Goal: Task Accomplishment & Management: Complete application form

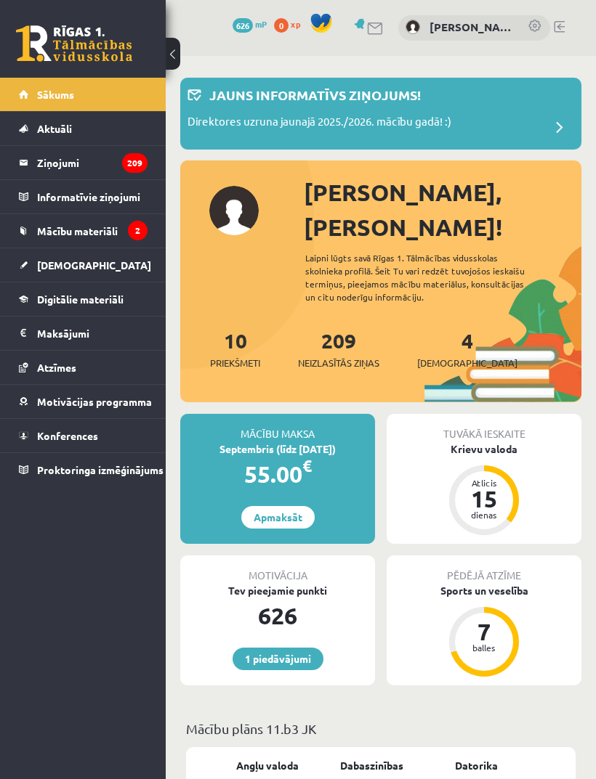
click at [445, 328] on link "4 Ieskaites" at bounding box center [467, 349] width 100 height 43
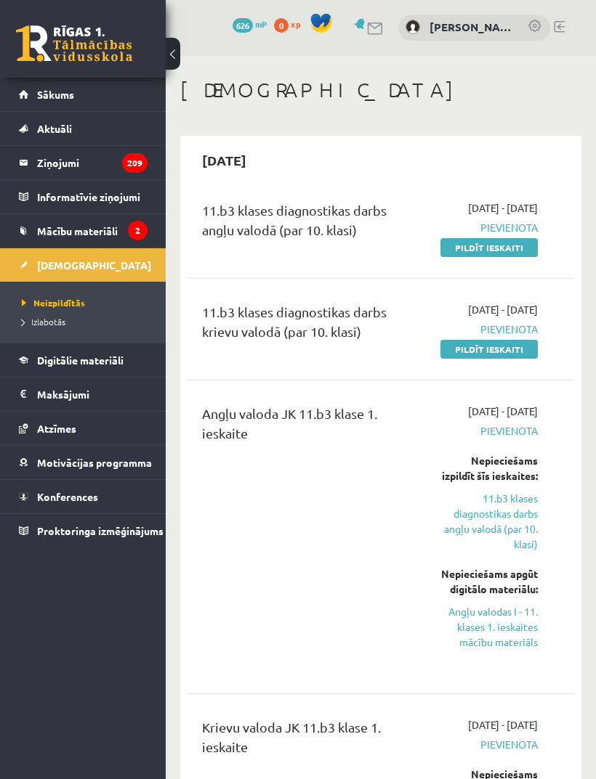
click at [535, 359] on link "Pildīt ieskaiti" at bounding box center [488, 349] width 97 height 19
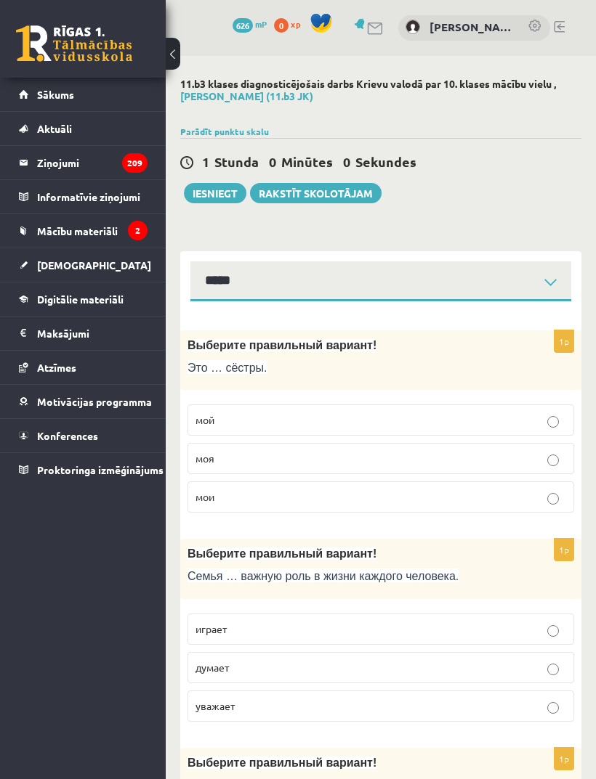
select select "**********"
click at [533, 462] on p "моя" at bounding box center [380, 458] width 370 height 15
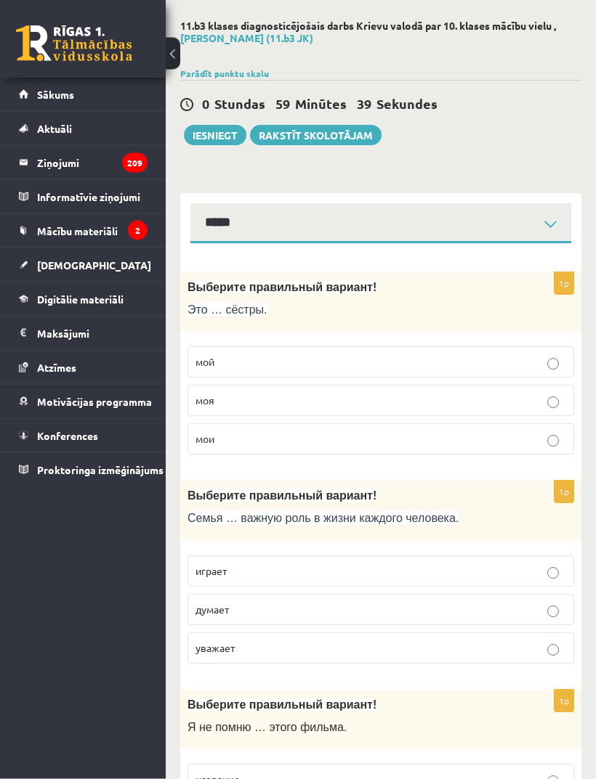
scroll to position [59, 0]
click at [462, 601] on p "думает" at bounding box center [380, 608] width 370 height 15
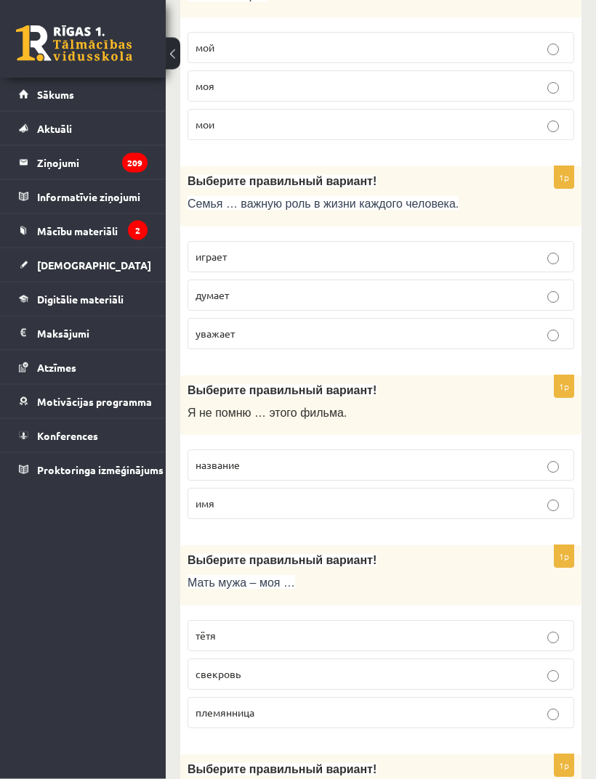
scroll to position [373, 0]
click at [530, 512] on label "имя" at bounding box center [380, 503] width 386 height 31
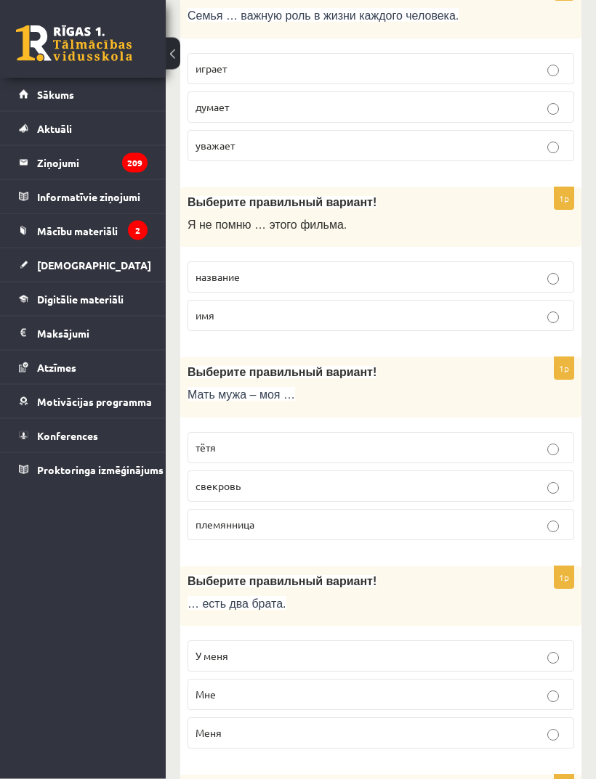
scroll to position [561, 0]
click at [440, 664] on p "У меня" at bounding box center [380, 656] width 370 height 15
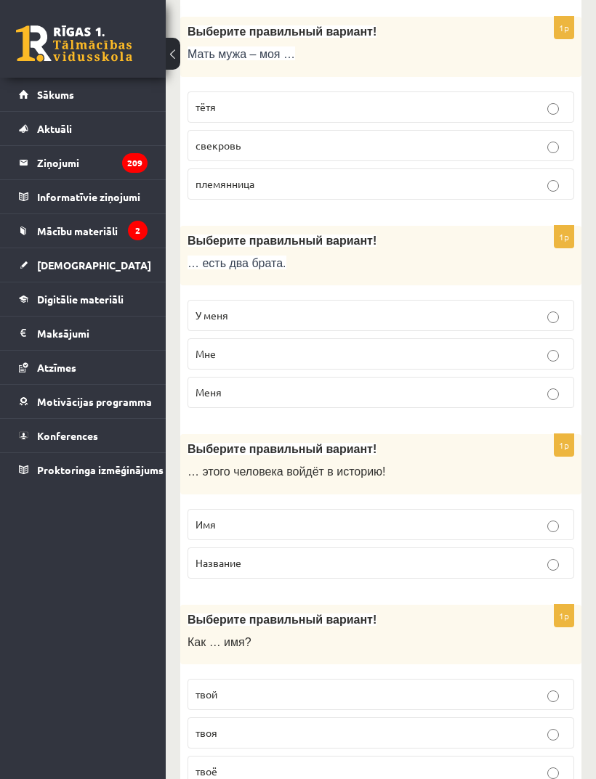
scroll to position [907, 0]
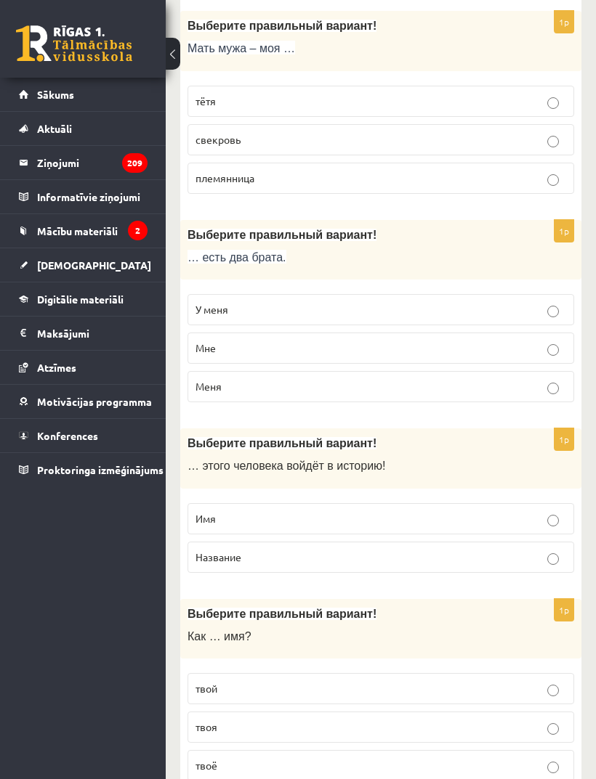
click at [476, 567] on label "Название" at bounding box center [380, 557] width 386 height 31
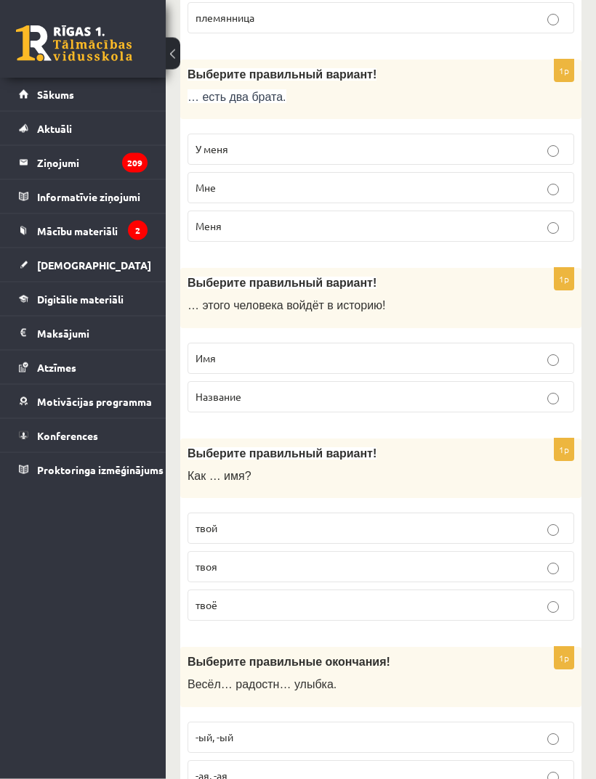
scroll to position [1068, 0]
click at [446, 612] on p "твоё" at bounding box center [380, 605] width 370 height 15
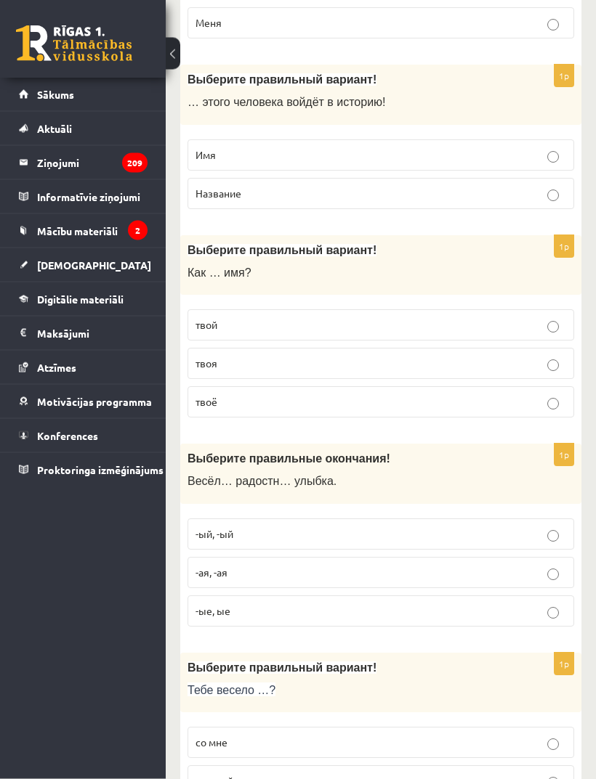
scroll to position [1271, 0]
click at [514, 527] on label "-ый, -ый" at bounding box center [380, 534] width 386 height 31
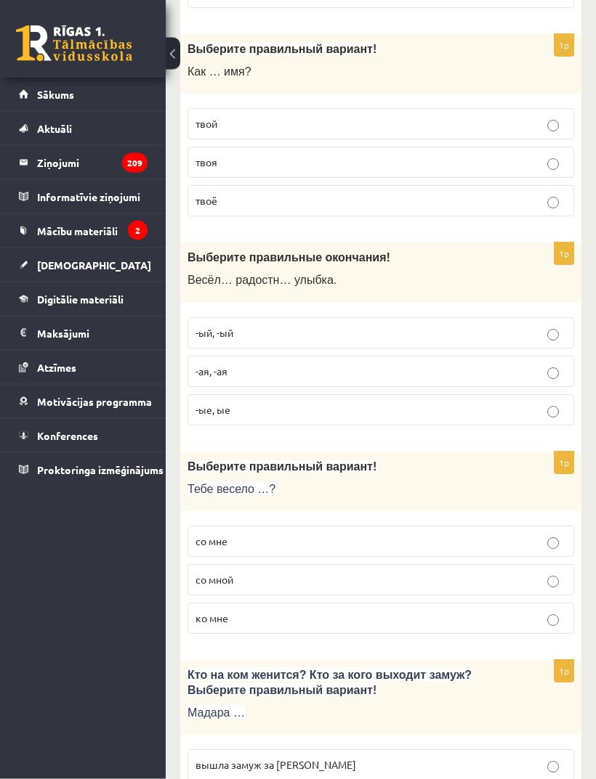
scroll to position [1472, 0]
click at [506, 538] on p "со мне" at bounding box center [380, 541] width 370 height 15
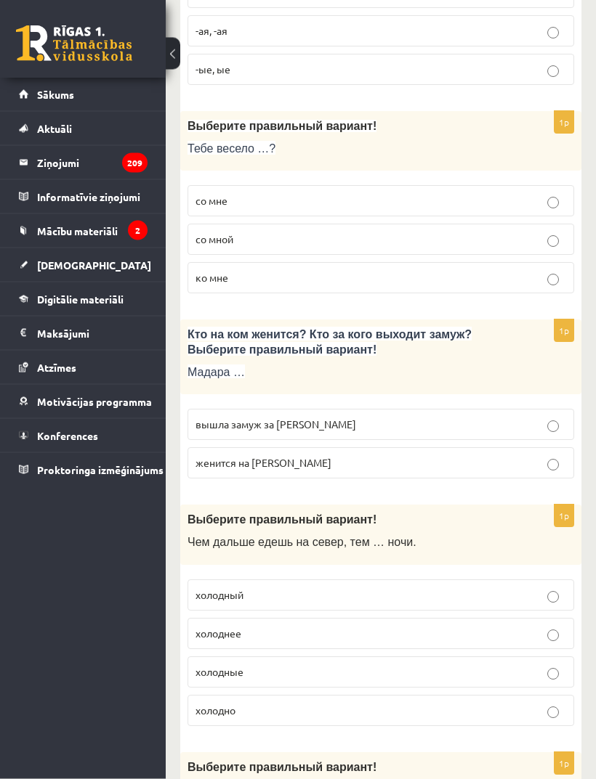
scroll to position [1813, 0]
click at [543, 462] on p "женится на Марке" at bounding box center [380, 462] width 370 height 15
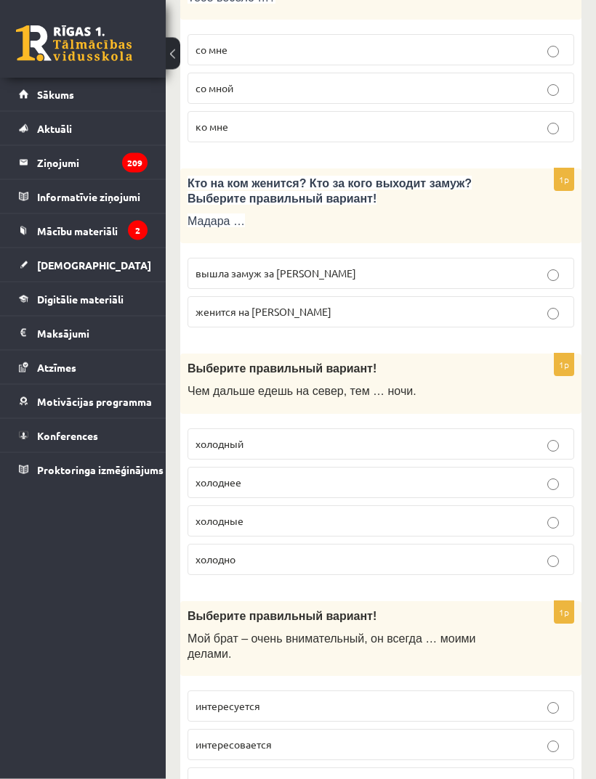
scroll to position [1967, 0]
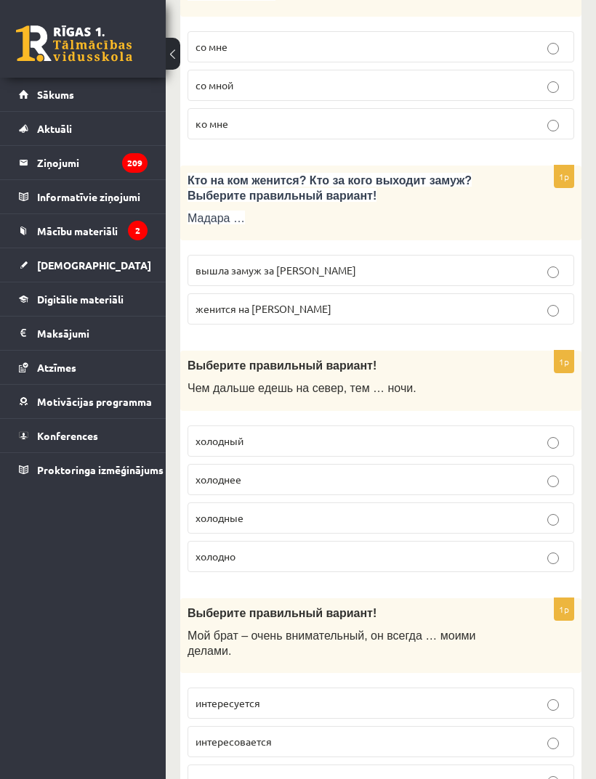
click at [544, 522] on p "холодные" at bounding box center [380, 518] width 370 height 15
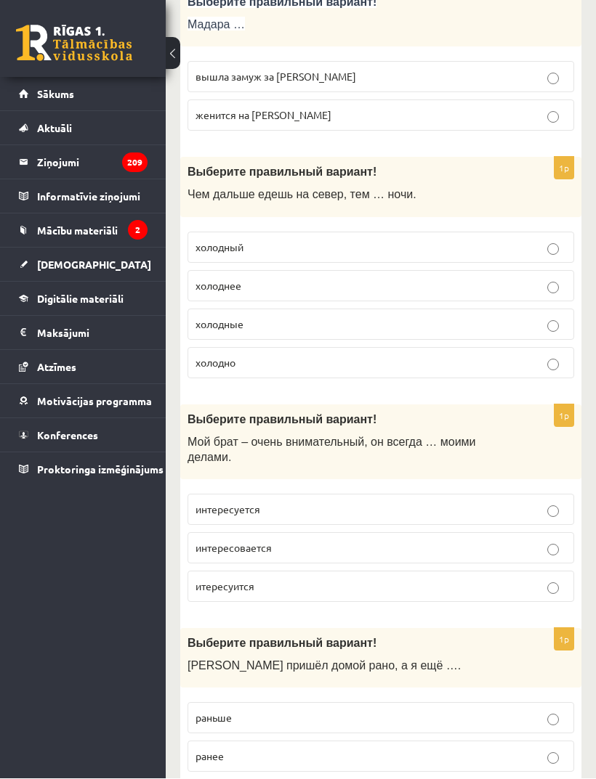
scroll to position [2161, 0]
click at [471, 594] on p "итересуится" at bounding box center [380, 586] width 370 height 15
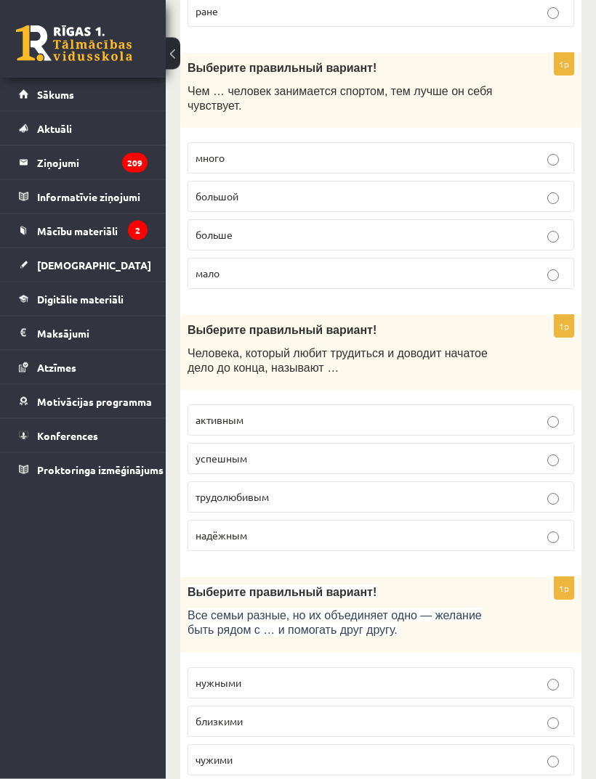
scroll to position [2945, 0]
click at [546, 436] on label "активным" at bounding box center [380, 420] width 386 height 31
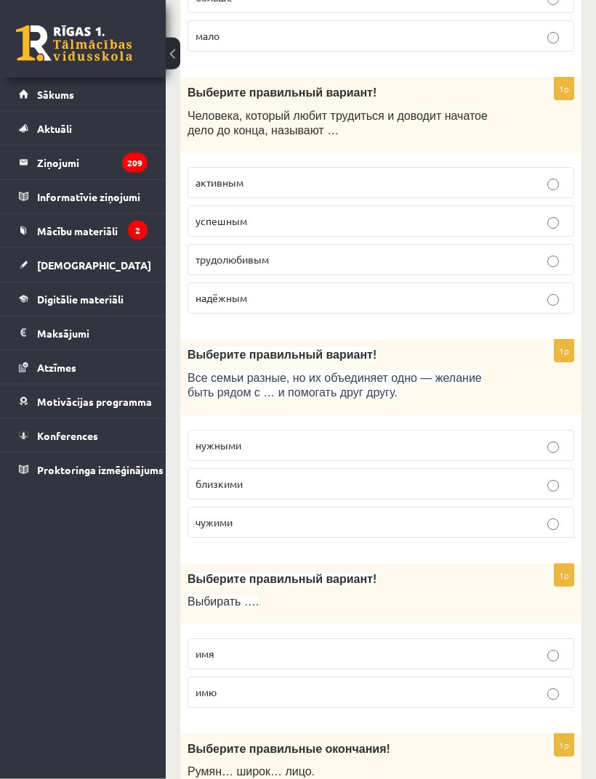
scroll to position [3182, 0]
click at [544, 450] on p "нужными" at bounding box center [380, 445] width 370 height 15
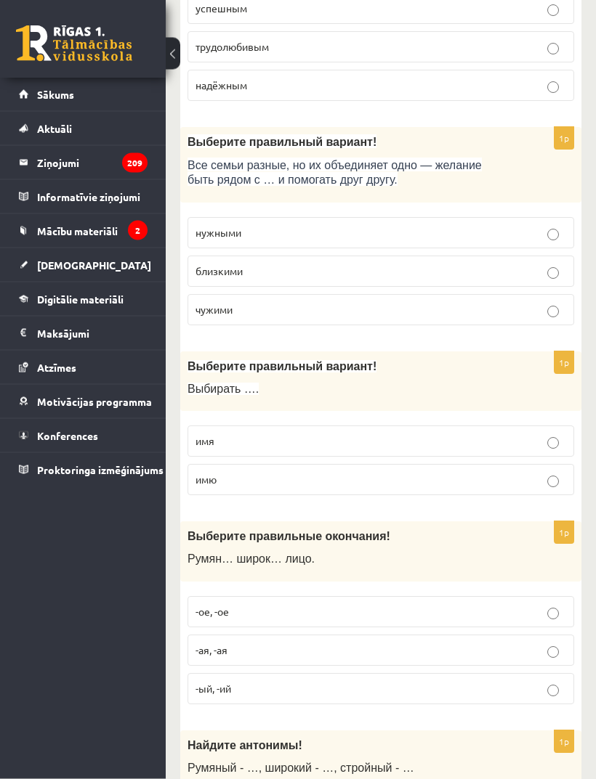
scroll to position [3395, 0]
click at [506, 495] on label "имю" at bounding box center [380, 479] width 386 height 31
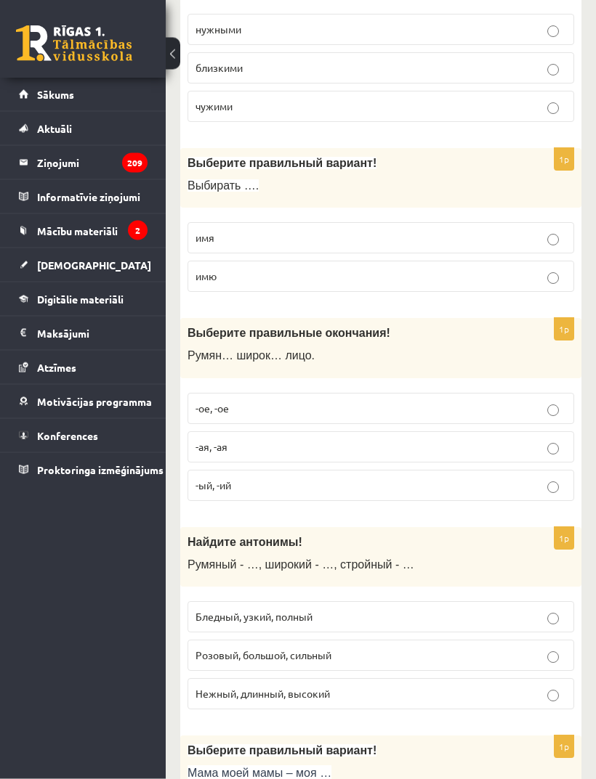
scroll to position [3599, 0]
click at [488, 493] on p "-ый, -ий" at bounding box center [380, 485] width 370 height 15
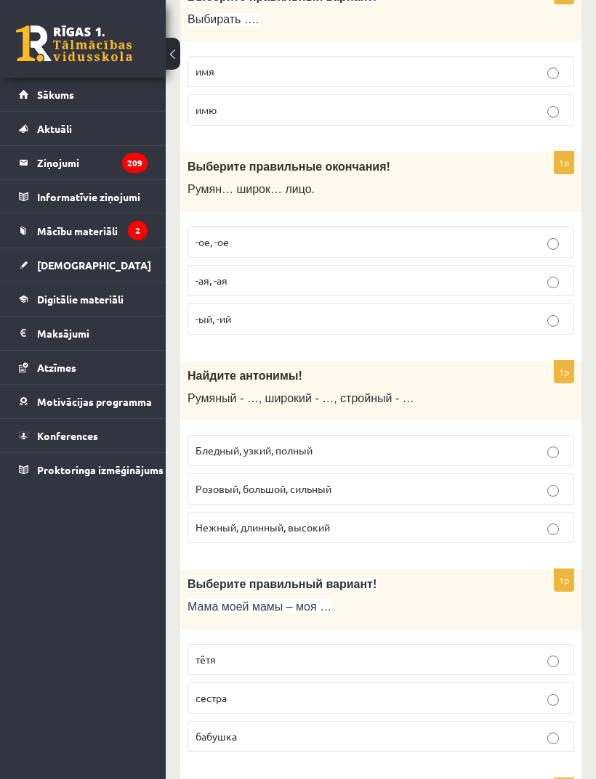
scroll to position [3785, 0]
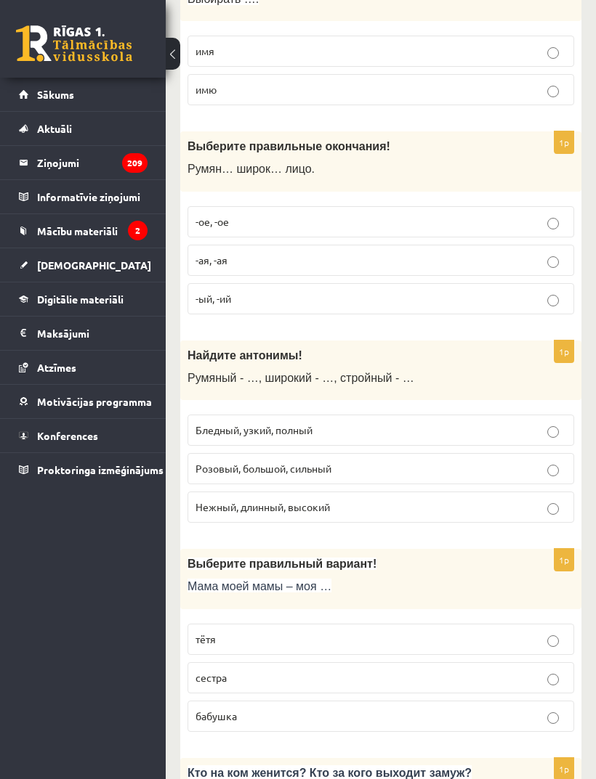
click at [548, 485] on label "Розовый, большой, сильный" at bounding box center [380, 468] width 386 height 31
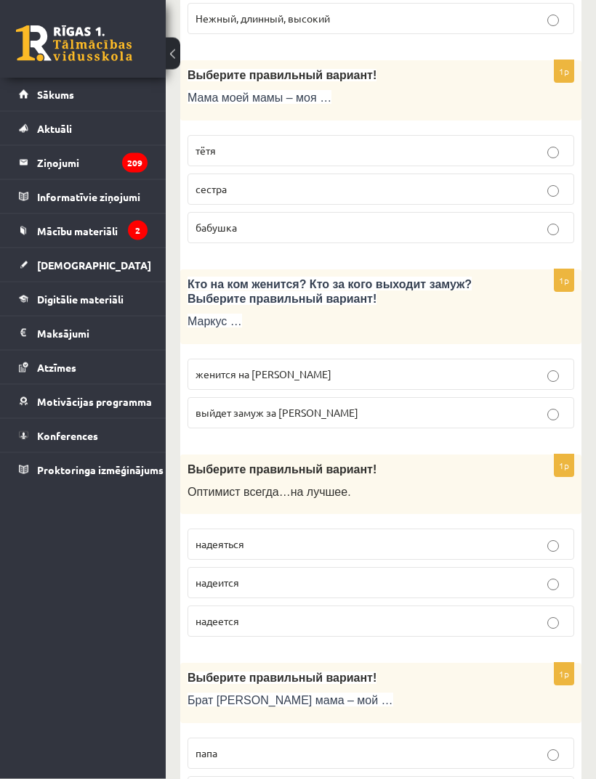
scroll to position [4274, 0]
click at [528, 421] on p "выйдет замуж за Агнию" at bounding box center [380, 412] width 370 height 15
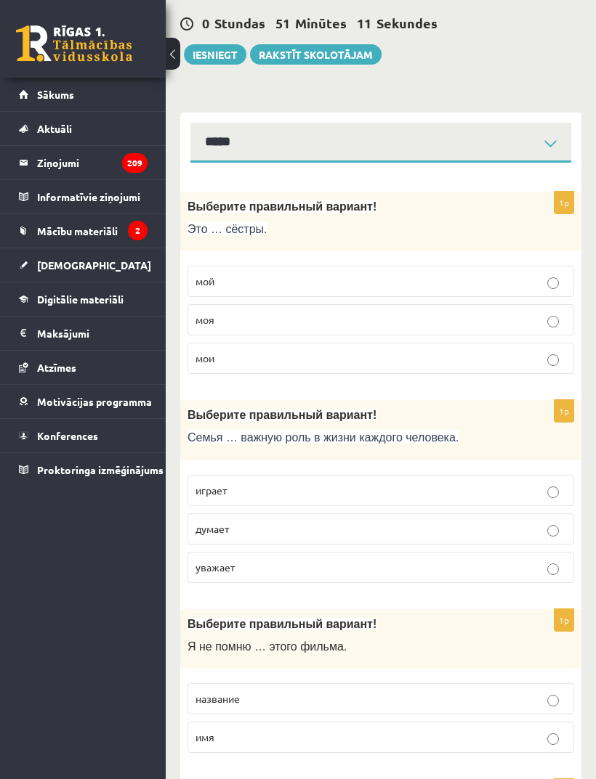
scroll to position [0, 0]
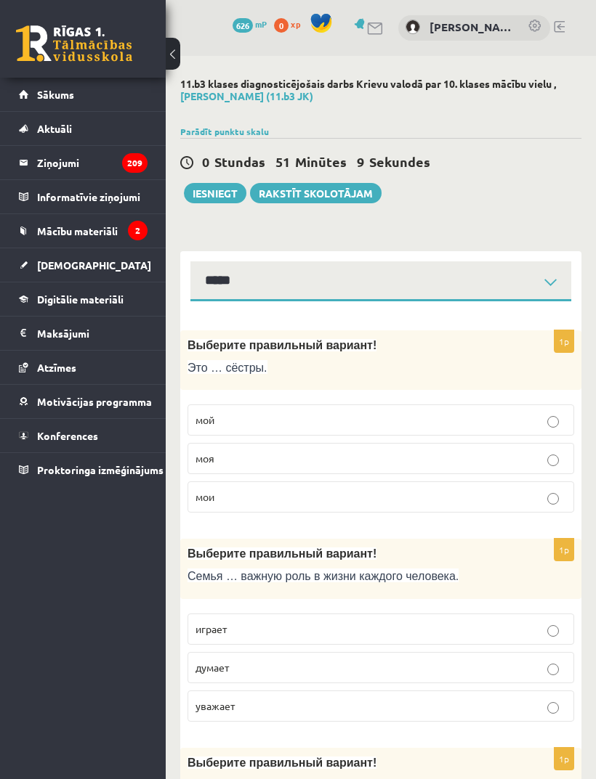
click at [227, 190] on button "Iesniegt" at bounding box center [215, 193] width 62 height 20
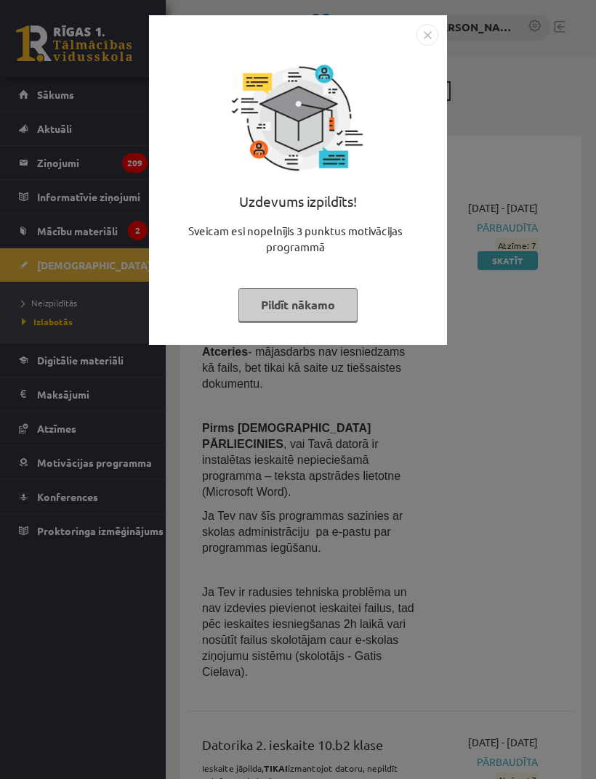
click at [331, 309] on button "Pildīt nākamo" at bounding box center [297, 304] width 119 height 33
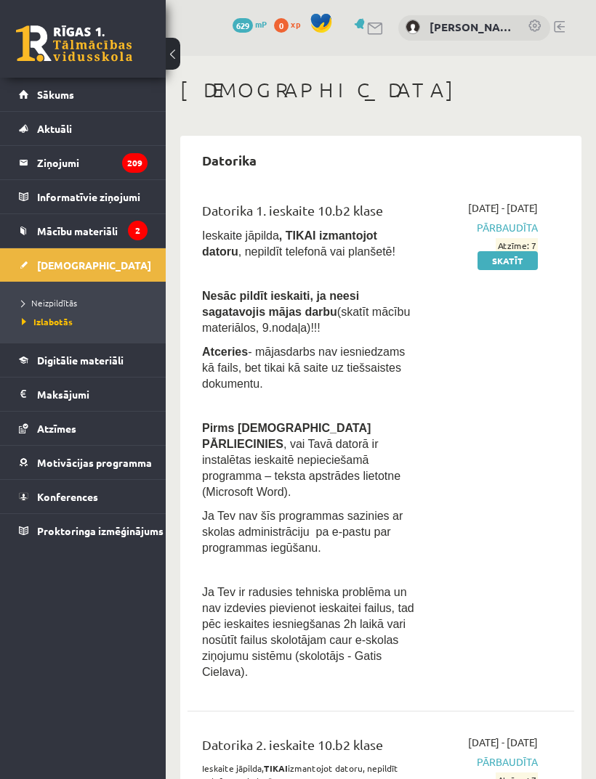
click at [56, 96] on span "Sākums" at bounding box center [55, 94] width 37 height 13
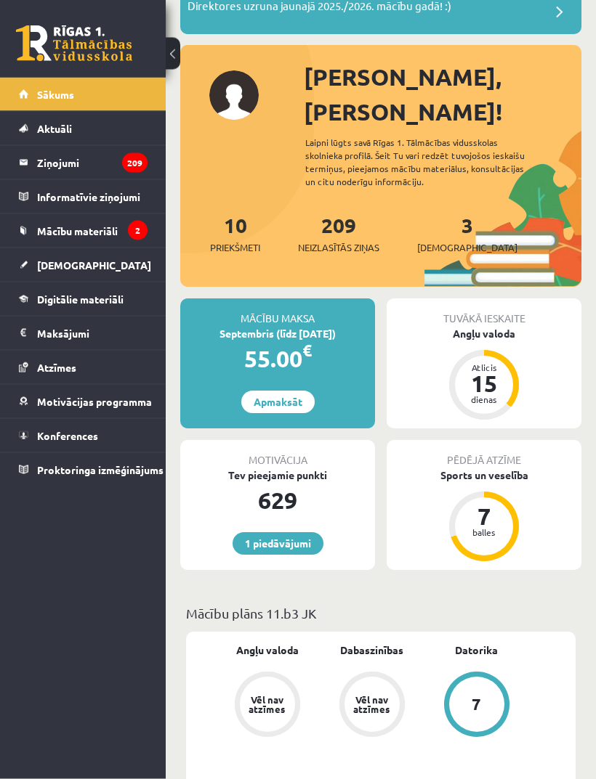
scroll to position [115, 0]
click at [60, 274] on link "[DEMOGRAPHIC_DATA]" at bounding box center [83, 264] width 129 height 33
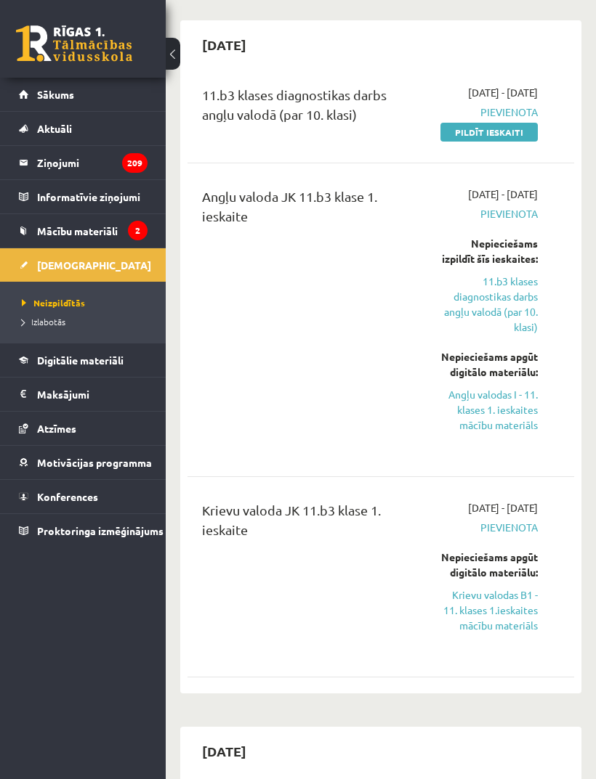
click at [521, 142] on link "Pildīt ieskaiti" at bounding box center [488, 132] width 97 height 19
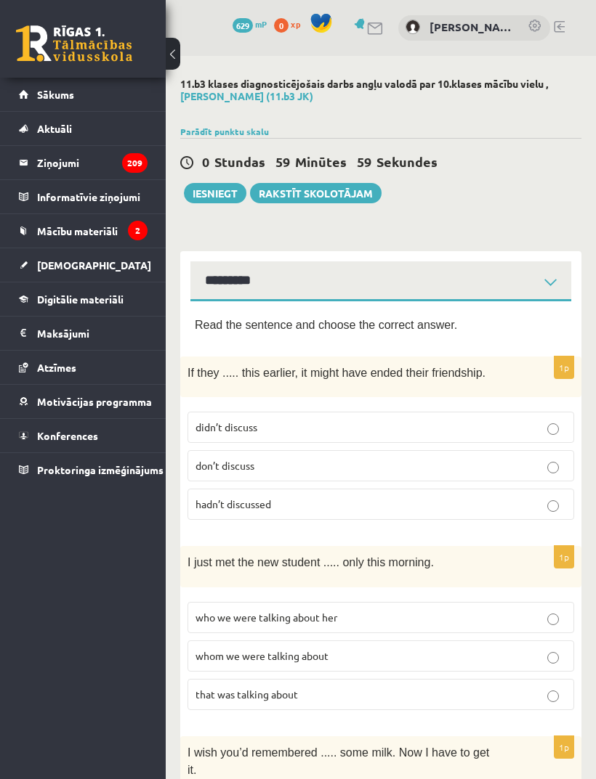
select select "**********"
click at [544, 501] on p "hadn’t discussed" at bounding box center [380, 504] width 370 height 15
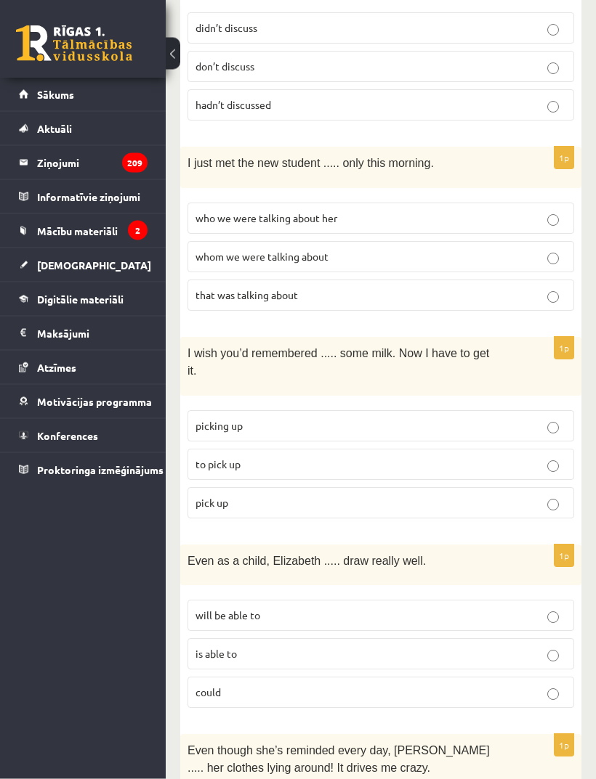
scroll to position [400, 0]
click at [543, 433] on label "picking up" at bounding box center [380, 425] width 386 height 31
click at [529, 457] on p "to pick up" at bounding box center [380, 464] width 370 height 15
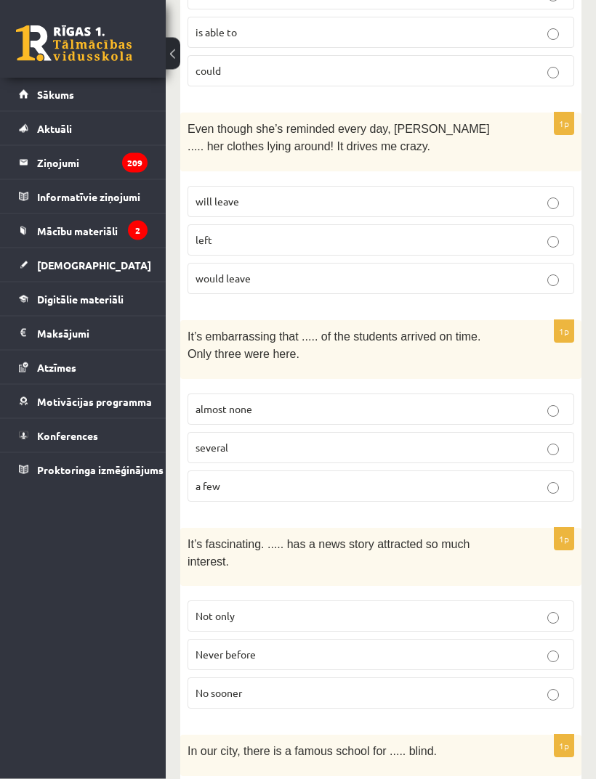
scroll to position [1021, 0]
click at [548, 405] on label "almost none" at bounding box center [380, 409] width 386 height 31
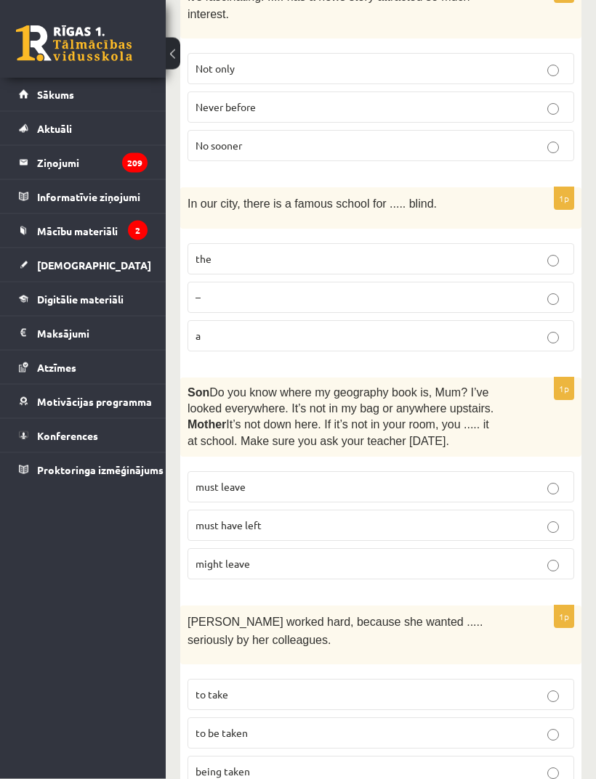
scroll to position [1569, 0]
click at [543, 518] on p "must have left" at bounding box center [380, 525] width 370 height 15
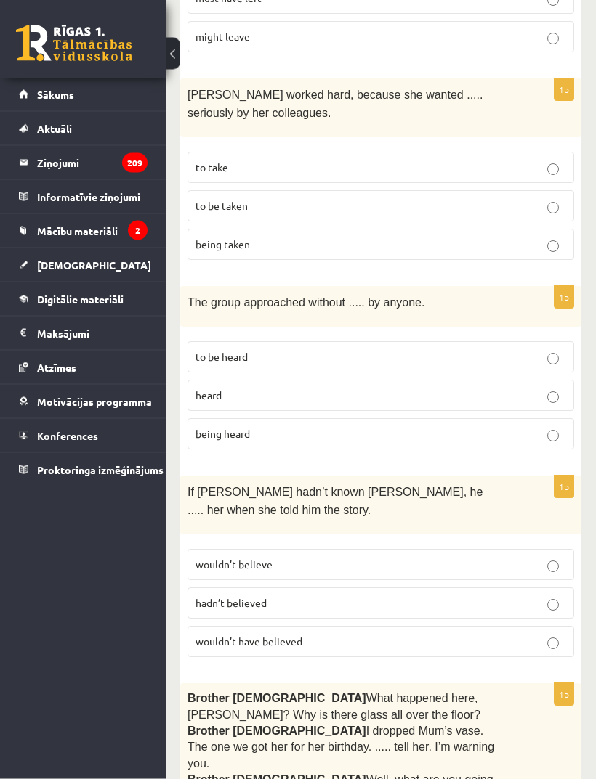
scroll to position [2096, 0]
click at [552, 430] on label "being heard" at bounding box center [380, 433] width 386 height 31
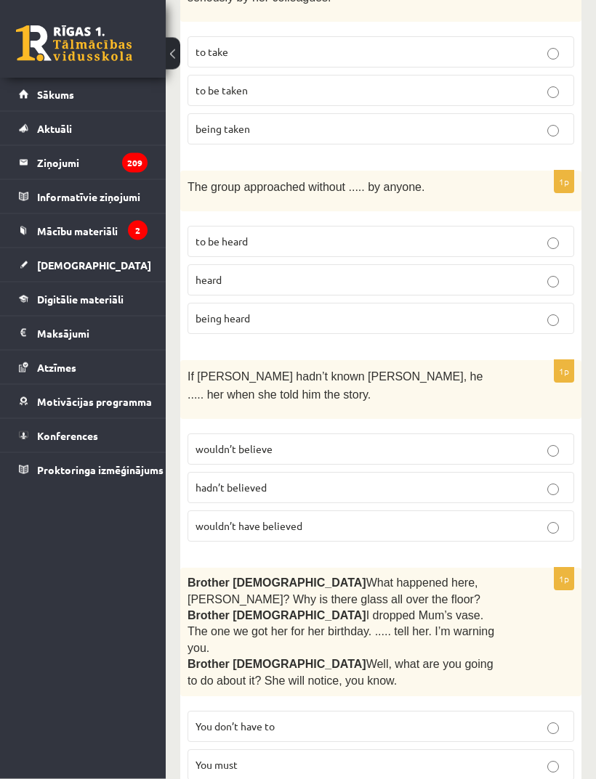
scroll to position [2212, 0]
click at [546, 519] on p "wouldn’t have believed" at bounding box center [380, 526] width 370 height 15
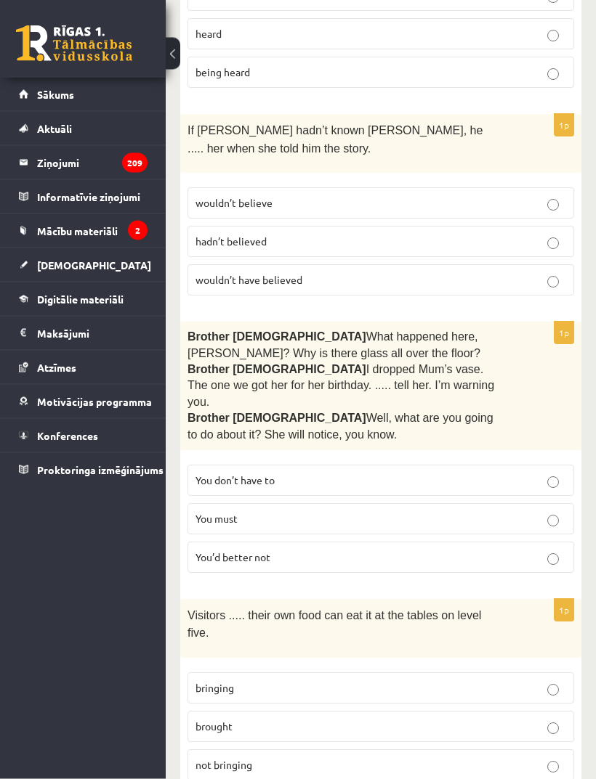
scroll to position [2458, 0]
click at [512, 550] on p "You’d better not" at bounding box center [380, 557] width 370 height 15
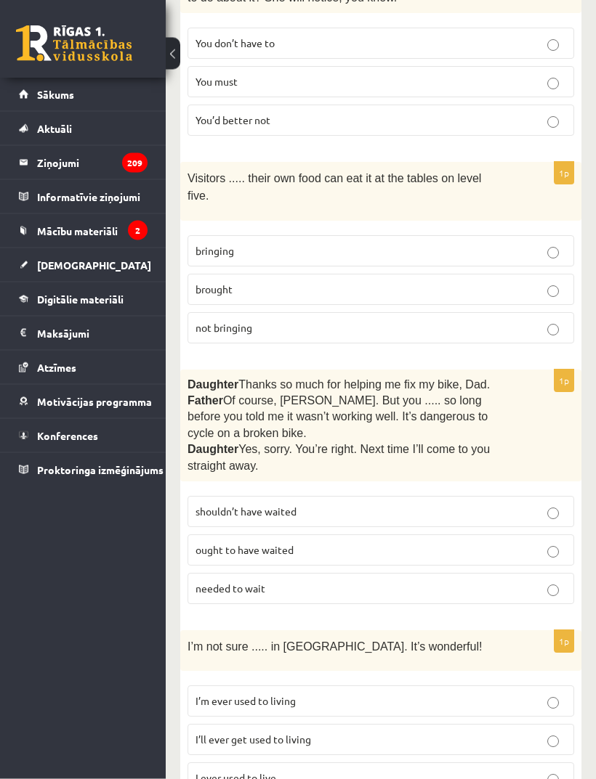
scroll to position [2895, 0]
click at [553, 243] on p "bringing" at bounding box center [380, 250] width 370 height 15
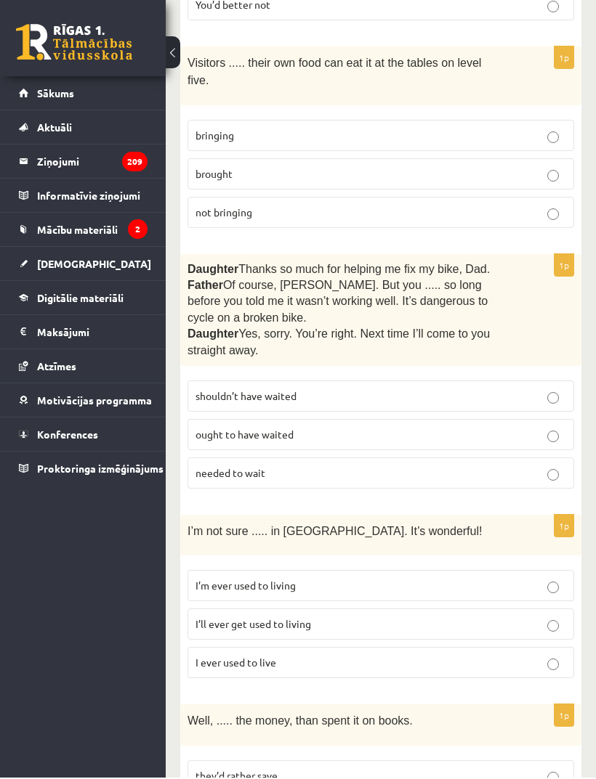
scroll to position [3011, 0]
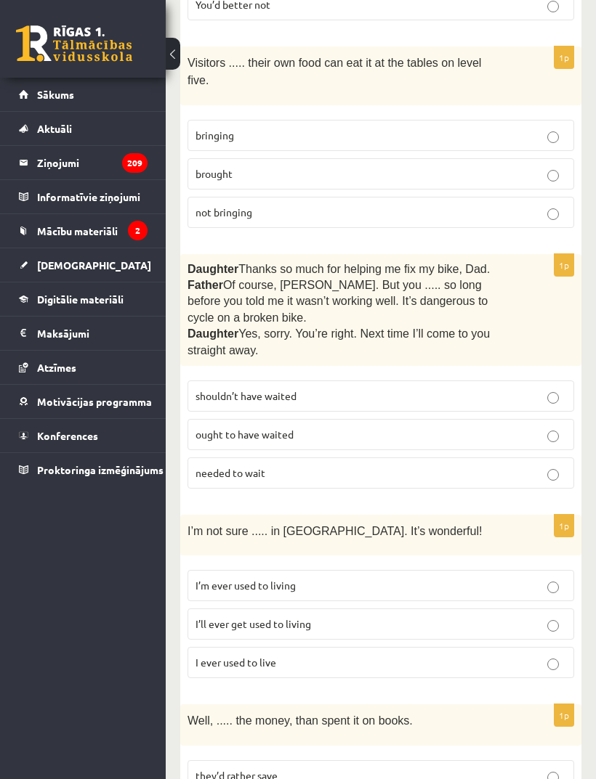
click at [536, 389] on p "shouldn’t have waited" at bounding box center [380, 396] width 370 height 15
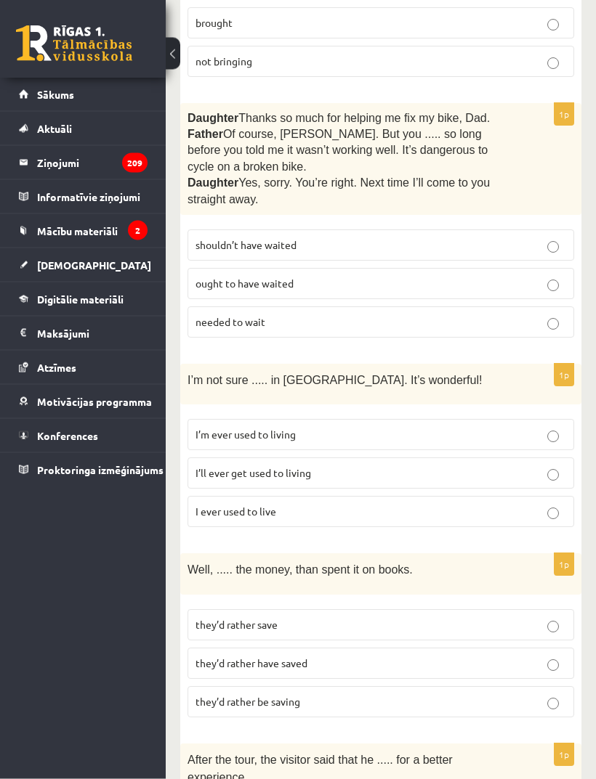
scroll to position [3162, 0]
click at [485, 458] on label "I’ll ever get used to living" at bounding box center [380, 473] width 386 height 31
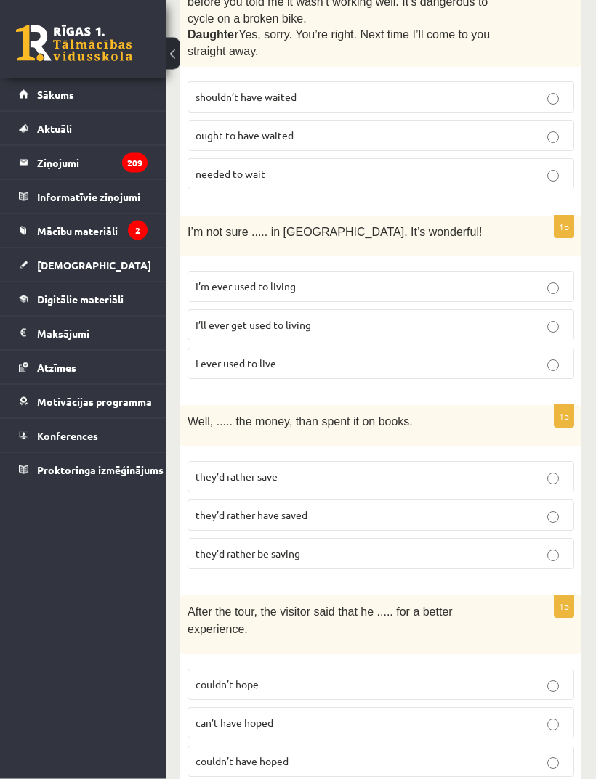
scroll to position [3310, 0]
click at [466, 508] on p "they’d rather have saved" at bounding box center [380, 515] width 370 height 15
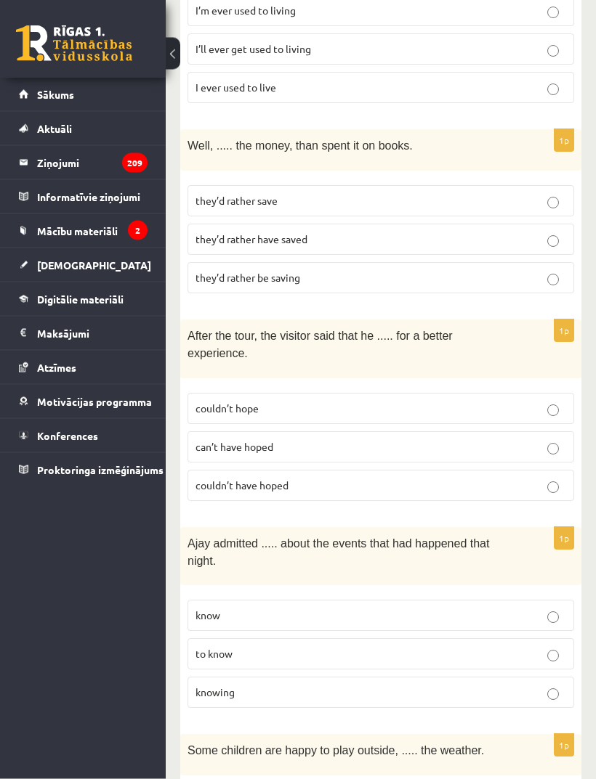
scroll to position [3586, 0]
click at [500, 470] on label "couldn’t have hoped" at bounding box center [380, 485] width 386 height 31
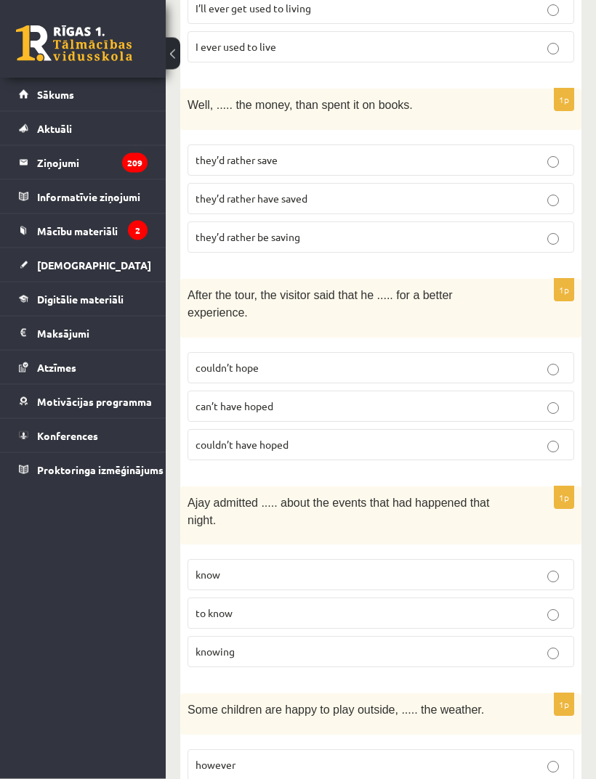
scroll to position [3657, 0]
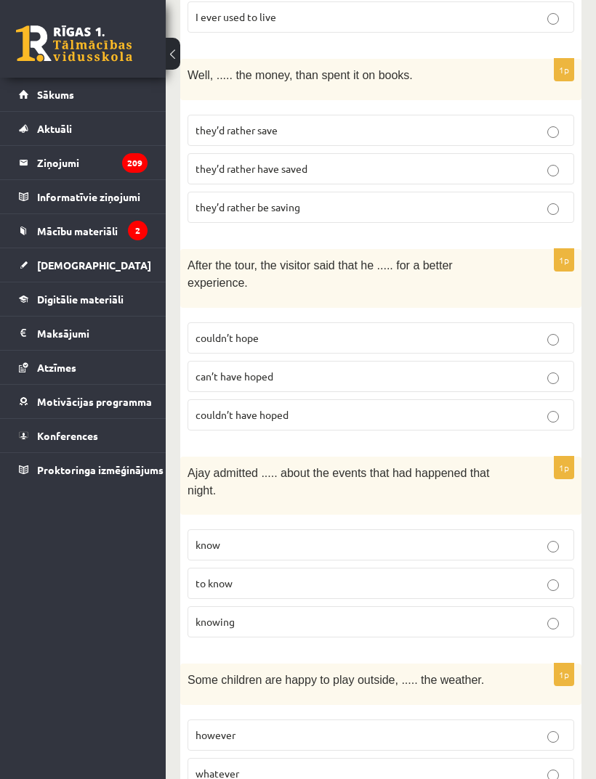
click at [534, 615] on p "knowing" at bounding box center [380, 622] width 370 height 15
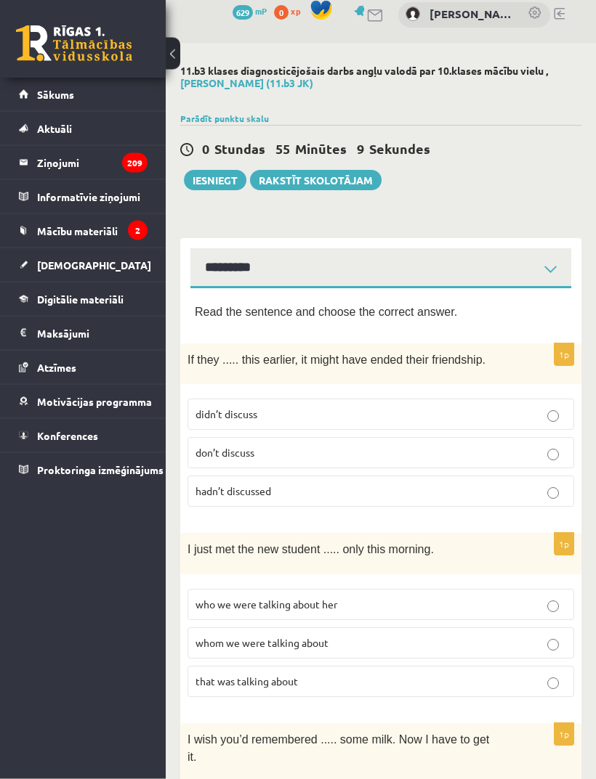
scroll to position [0, 0]
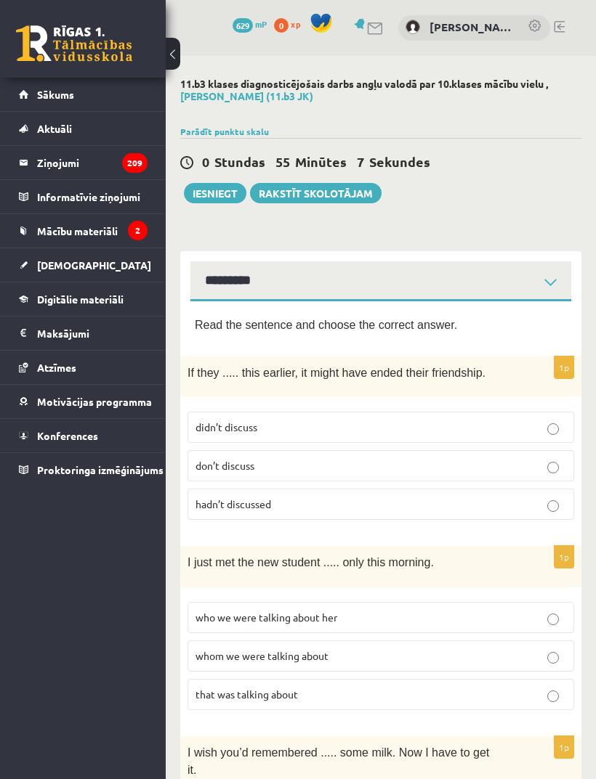
click at [222, 195] on button "Iesniegt" at bounding box center [215, 193] width 62 height 20
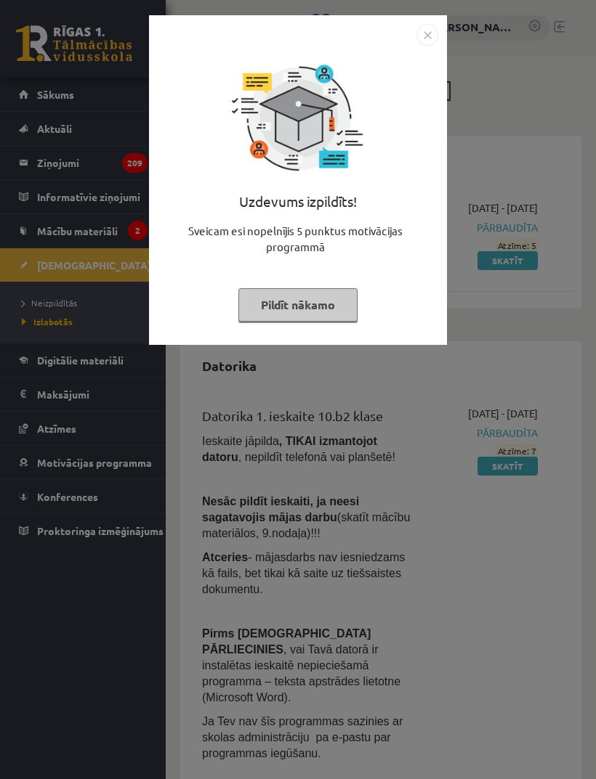
click at [330, 305] on button "Pildīt nākamo" at bounding box center [297, 304] width 119 height 33
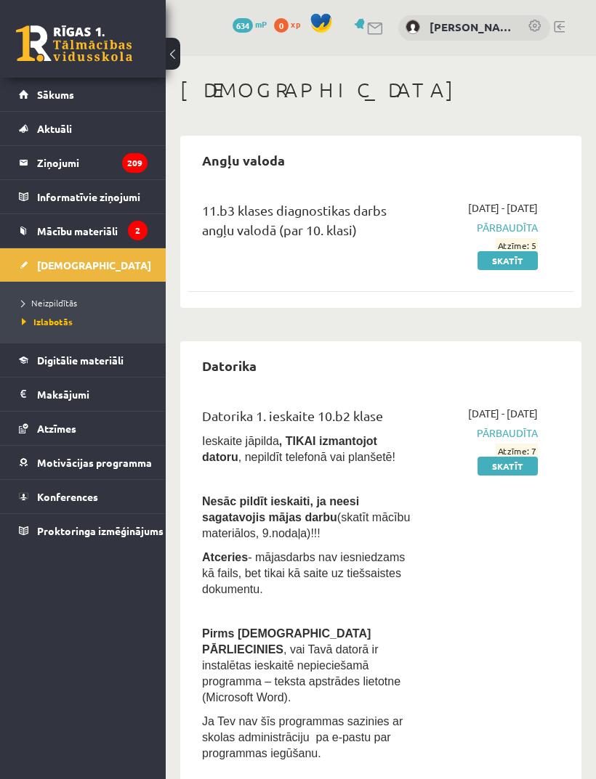
click at [518, 270] on link "Skatīt" at bounding box center [507, 260] width 60 height 19
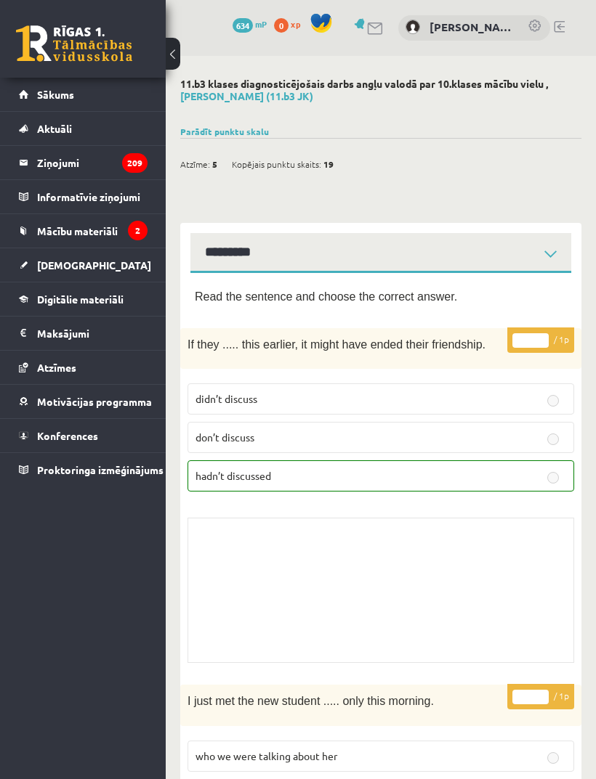
select select "**********"
click at [248, 127] on link "Parādīt punktu skalu" at bounding box center [224, 132] width 89 height 12
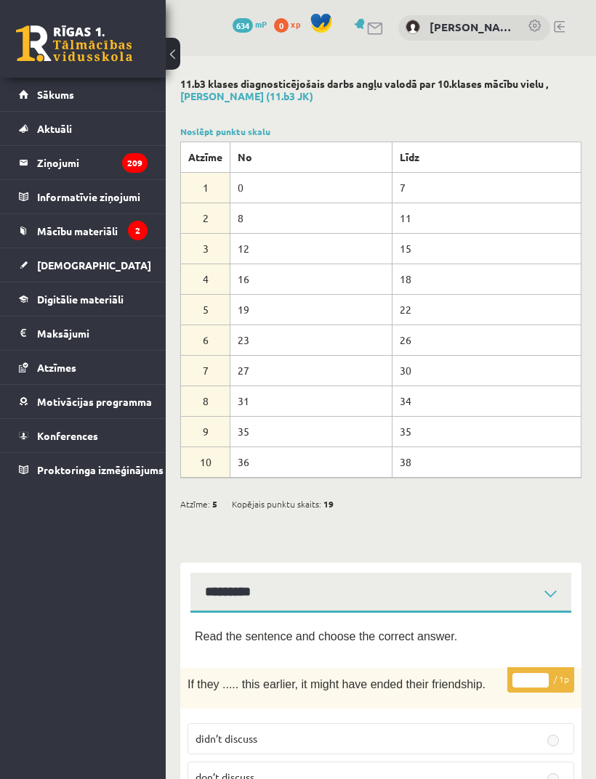
click at [247, 128] on link "Noslēpt punktu skalu" at bounding box center [225, 132] width 90 height 12
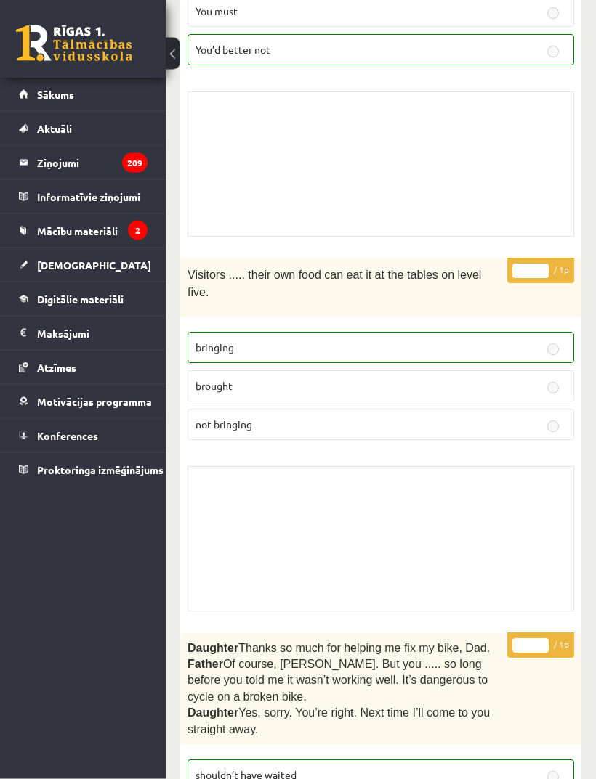
scroll to position [4942, 0]
click at [44, 102] on link "Sākums" at bounding box center [83, 94] width 129 height 33
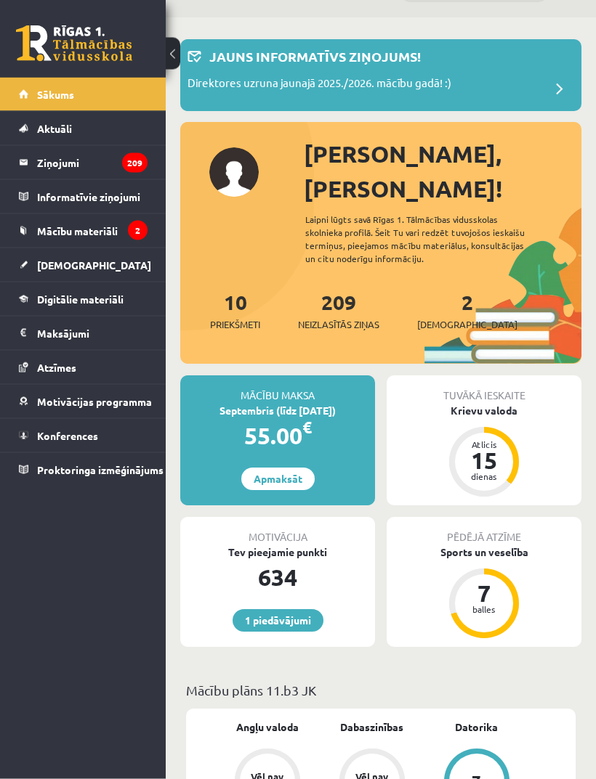
scroll to position [25, 0]
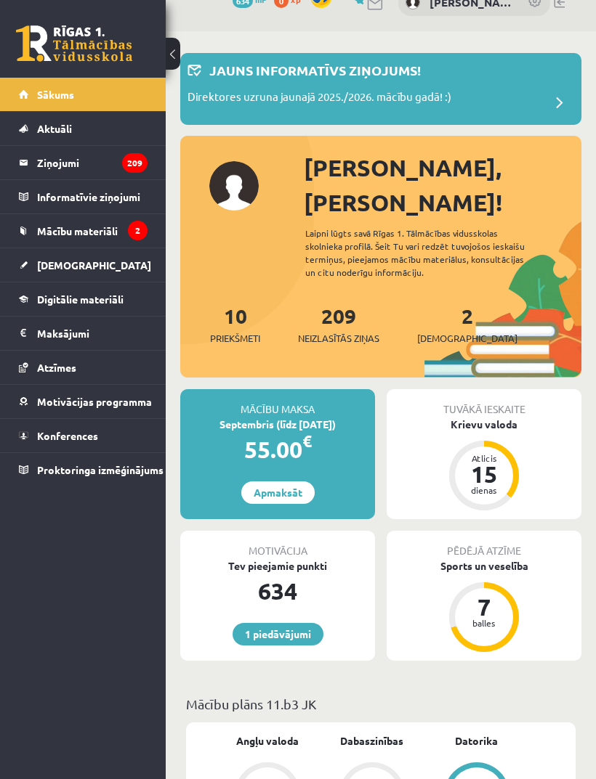
click at [76, 262] on span "[DEMOGRAPHIC_DATA]" at bounding box center [94, 265] width 114 height 13
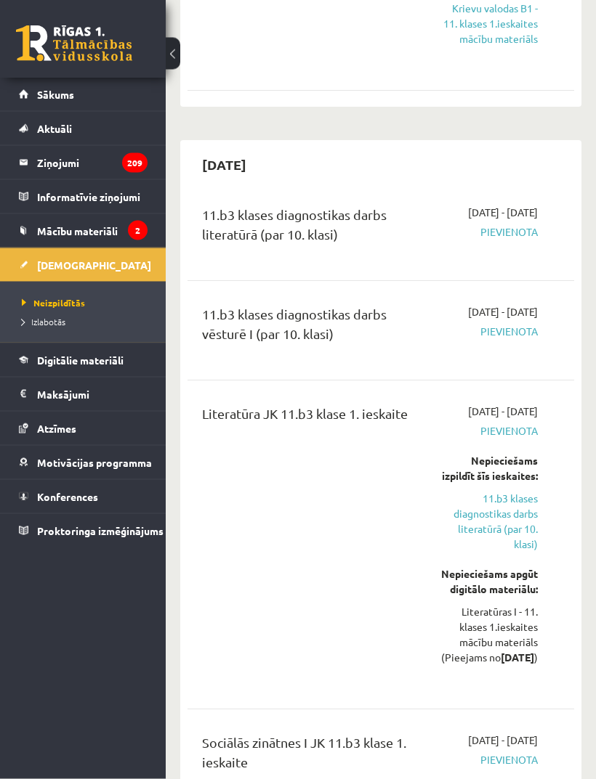
scroll to position [487, 0]
click at [46, 322] on span "Izlabotās" at bounding box center [44, 322] width 44 height 12
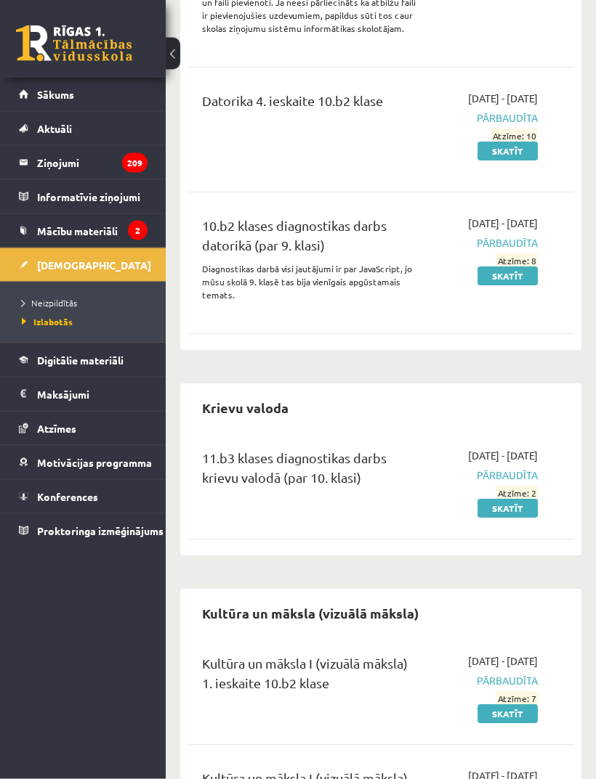
scroll to position [1722, 0]
click at [523, 499] on link "Skatīt" at bounding box center [507, 508] width 60 height 19
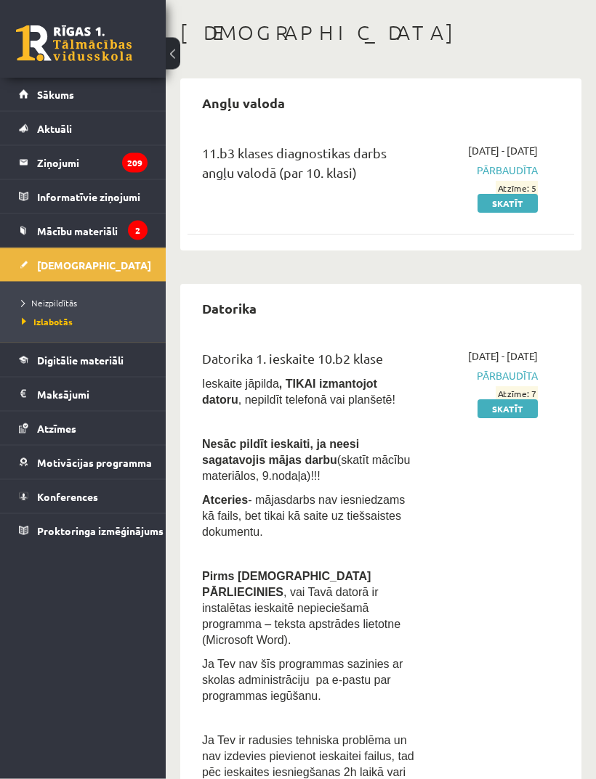
scroll to position [0, 0]
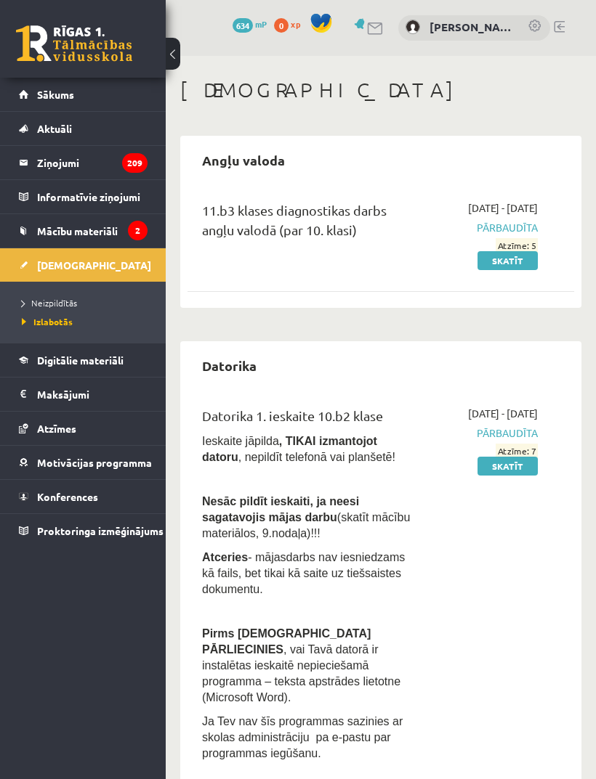
click at [519, 270] on link "Skatīt" at bounding box center [507, 260] width 60 height 19
click at [508, 270] on link "Skatīt" at bounding box center [507, 260] width 60 height 19
click at [512, 270] on link "Skatīt" at bounding box center [507, 260] width 60 height 19
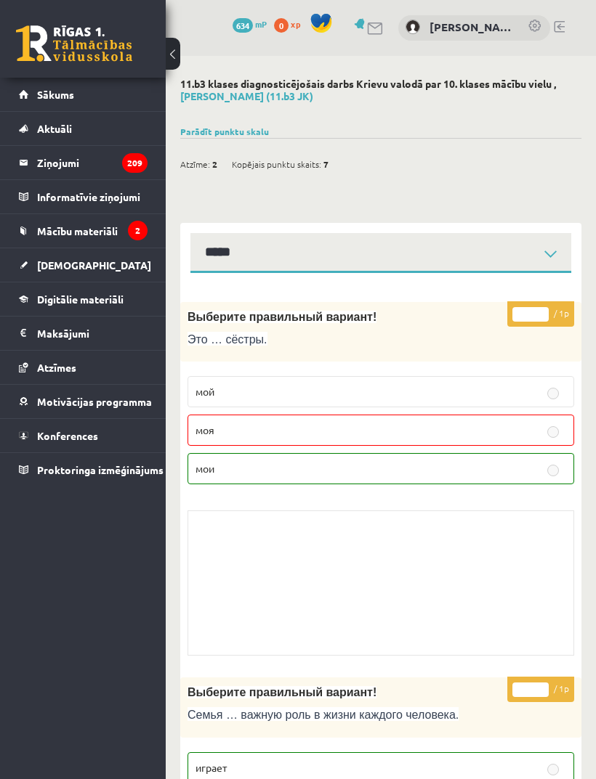
select select "**********"
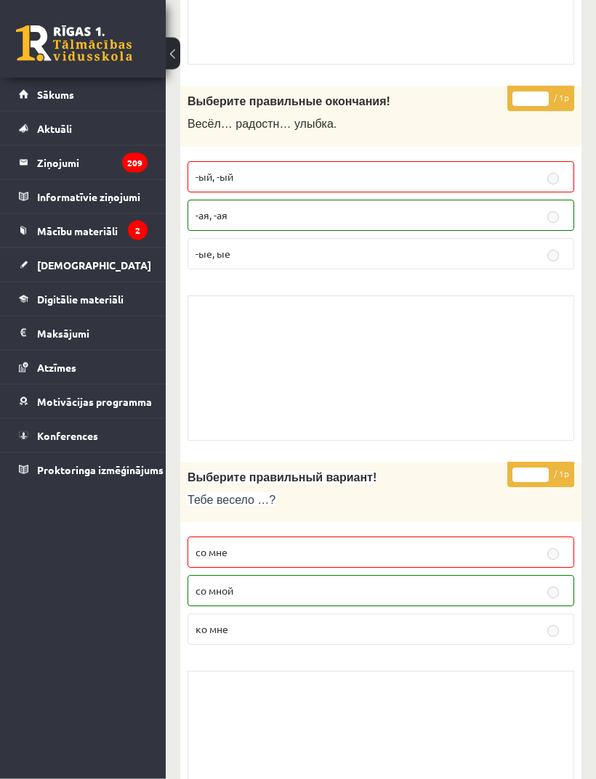
scroll to position [2778, 0]
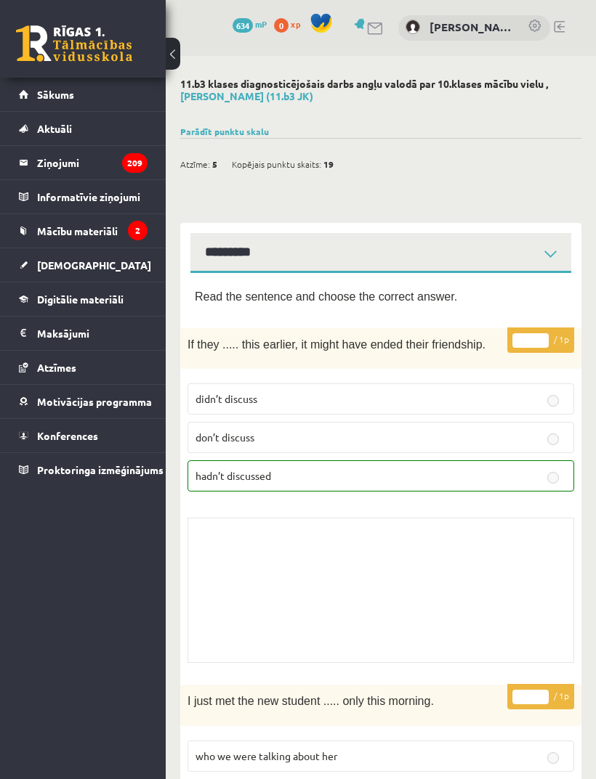
select select "**********"
click at [217, 134] on link "Parādīt punktu skalu" at bounding box center [224, 132] width 89 height 12
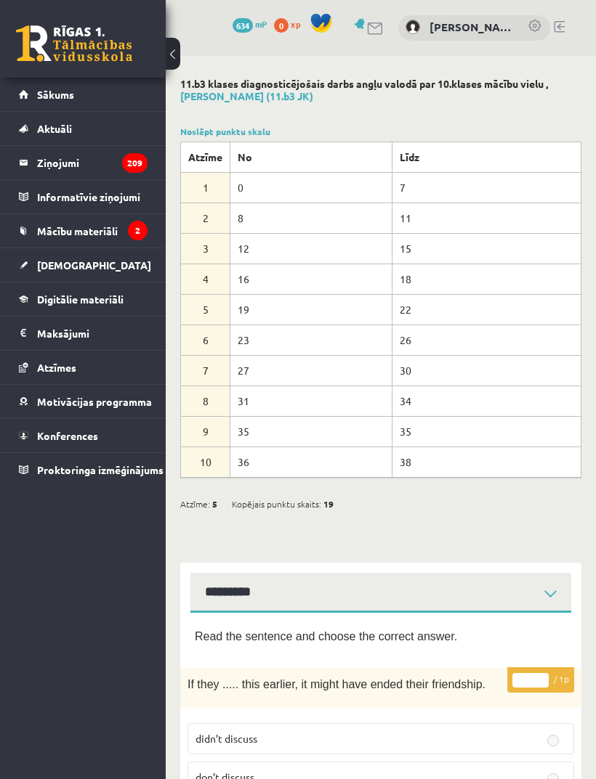
click at [59, 94] on span "Sākums" at bounding box center [55, 94] width 37 height 13
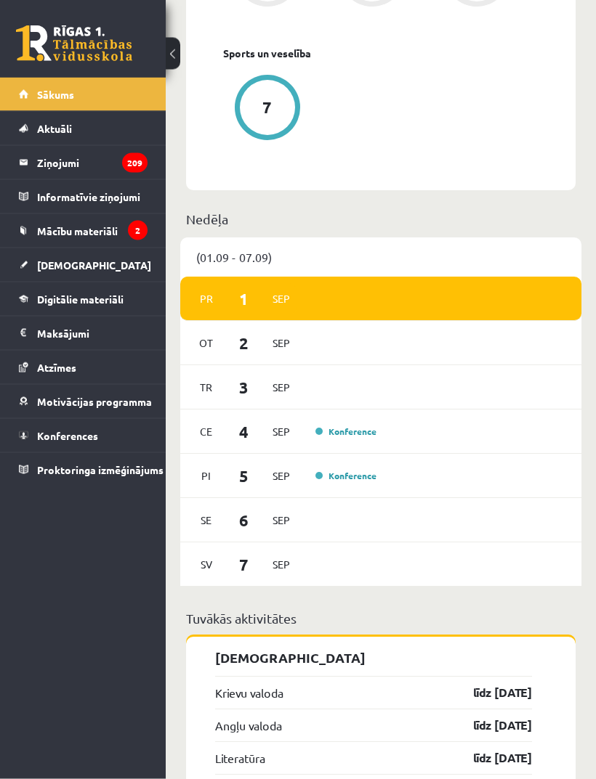
scroll to position [1115, 0]
click at [41, 263] on span "[DEMOGRAPHIC_DATA]" at bounding box center [94, 265] width 114 height 13
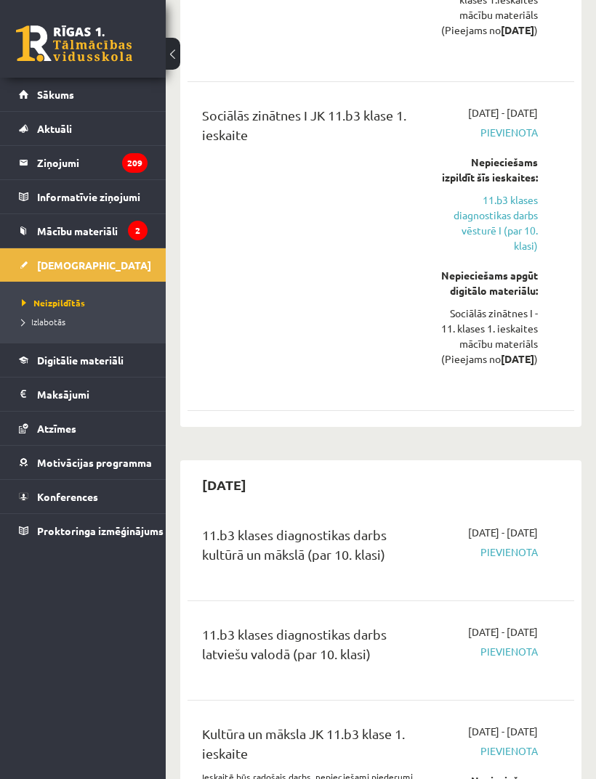
click at [38, 323] on span "Izlabotās" at bounding box center [44, 322] width 44 height 12
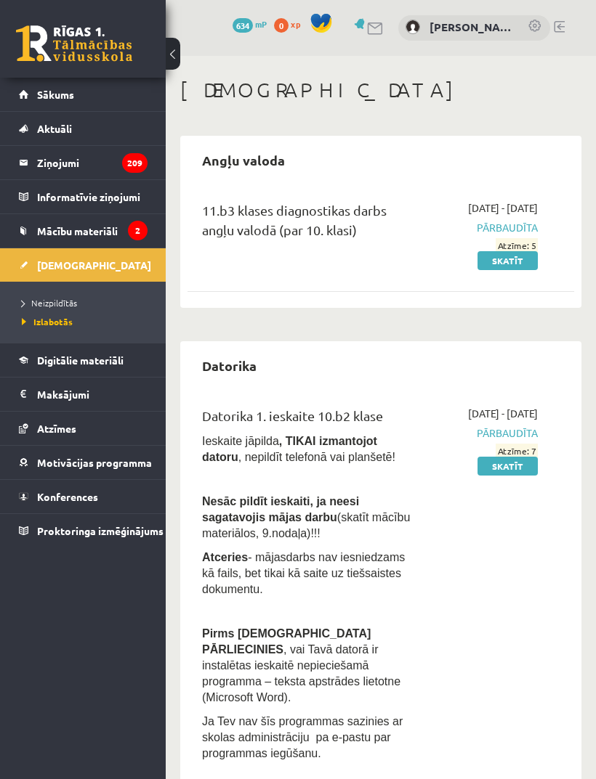
click at [44, 169] on legend "Ziņojumi 209" at bounding box center [92, 162] width 110 height 33
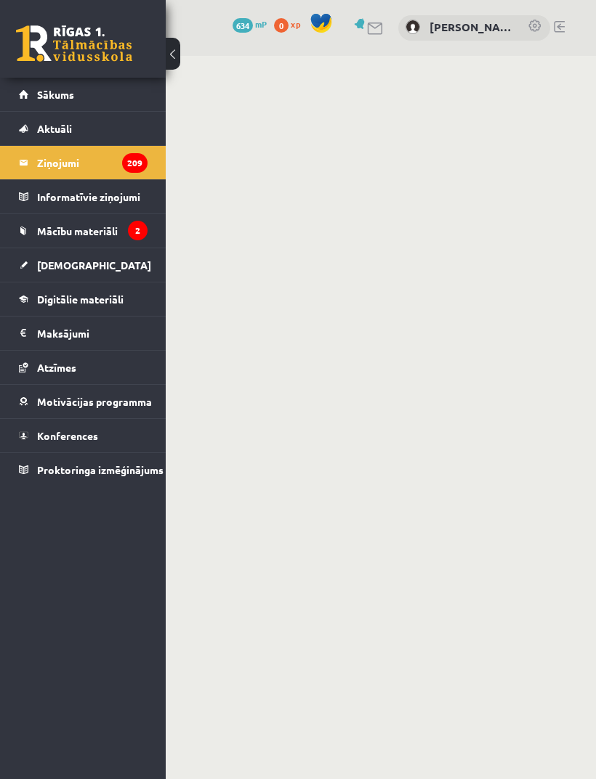
click at [176, 56] on button at bounding box center [173, 54] width 15 height 32
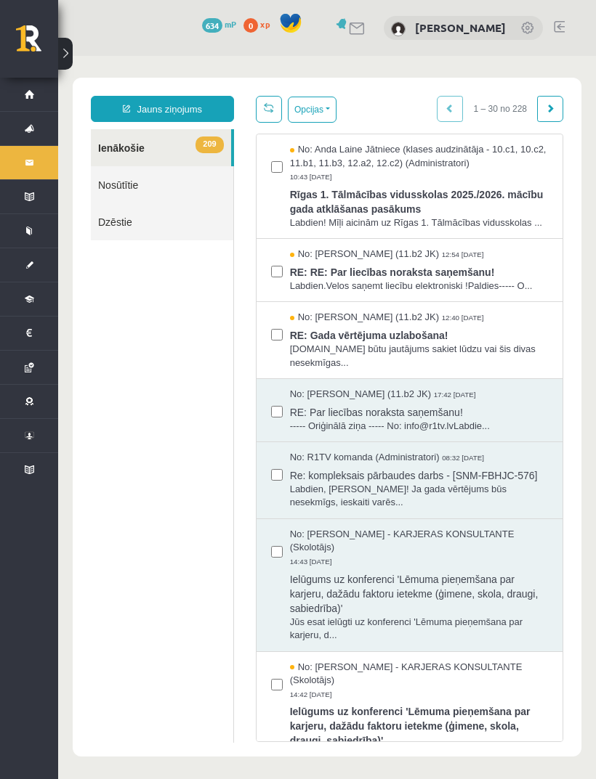
click at [142, 113] on link "Jauns ziņojums" at bounding box center [162, 109] width 143 height 26
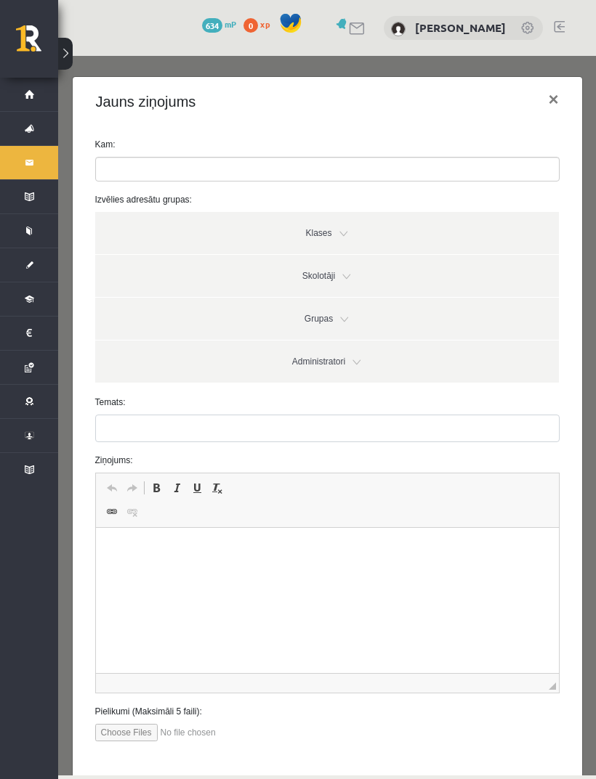
click at [127, 169] on input "search" at bounding box center [121, 169] width 51 height 23
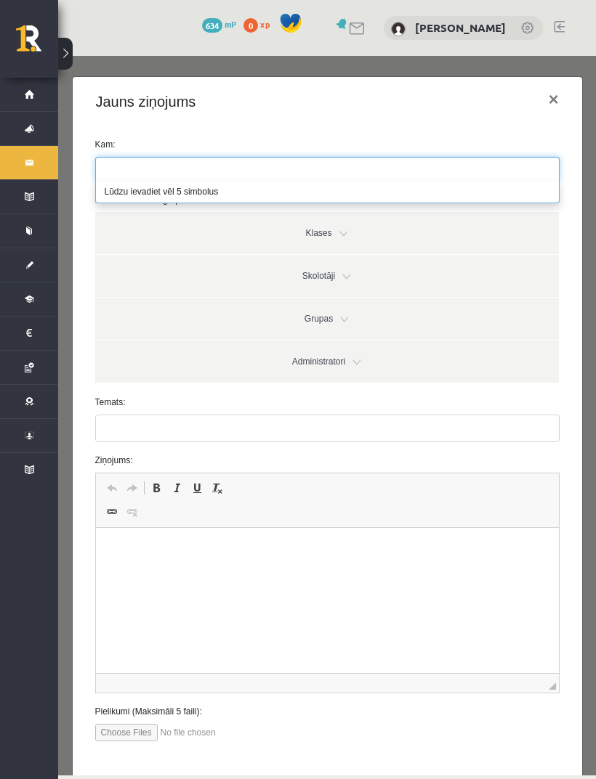
click at [314, 281] on link "Skolotāji" at bounding box center [326, 276] width 463 height 42
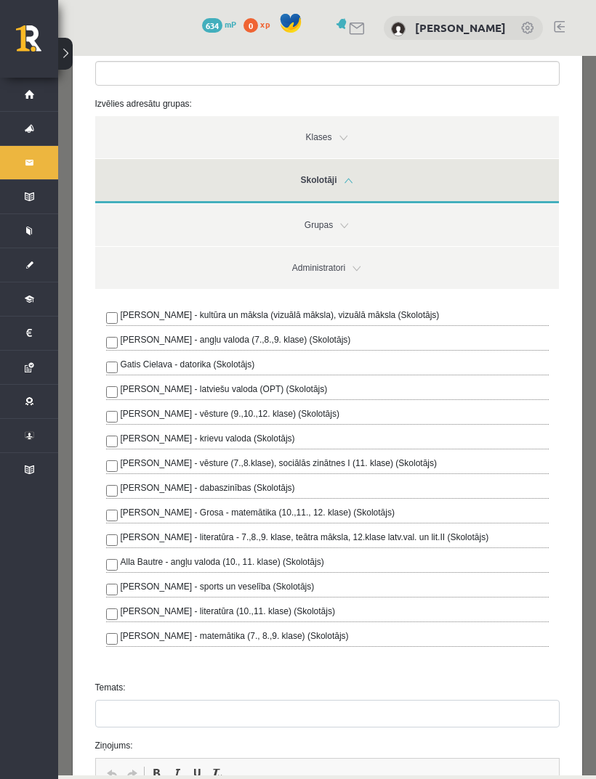
scroll to position [95, 0]
click at [115, 557] on div "Alla Bautre - angļu valoda (10., 11. klase) (Skolotājs)" at bounding box center [327, 564] width 442 height 17
click at [328, 192] on link "Skolotāji" at bounding box center [326, 182] width 463 height 44
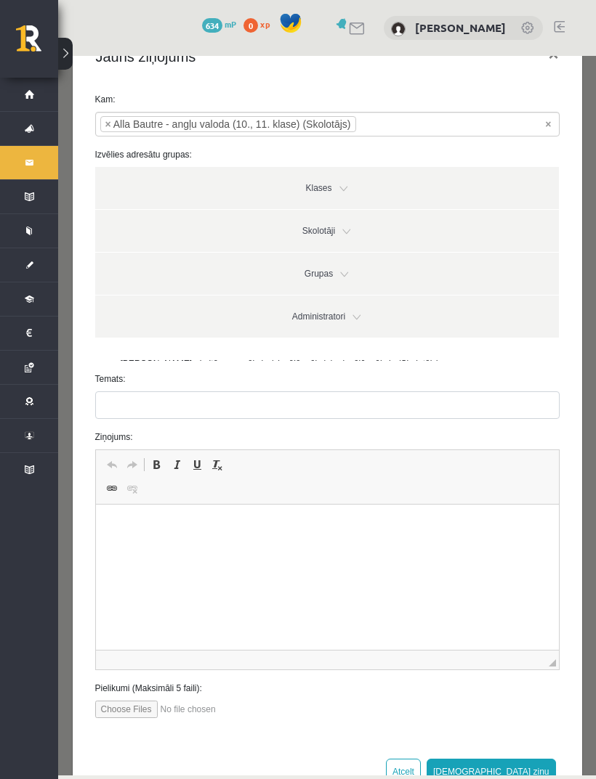
scroll to position [23, 0]
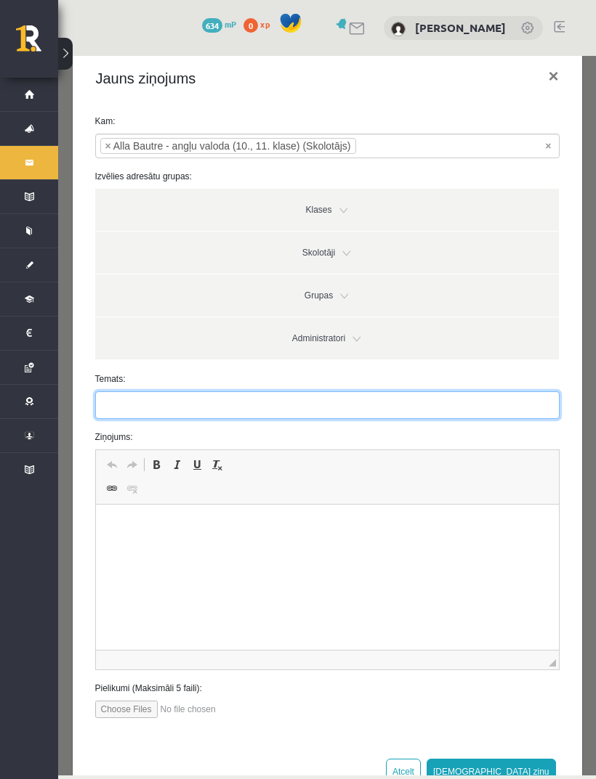
click at [380, 400] on input "Temats:" at bounding box center [327, 406] width 464 height 28
type input "*"
type input "**********"
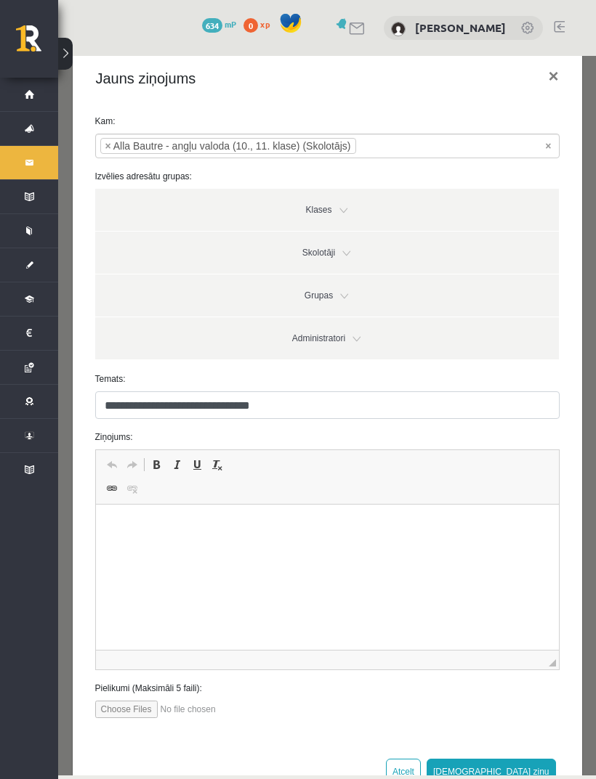
click at [315, 520] on p "Rich Text Editor, wiswyg-editor-47363927586820-1756715504-716" at bounding box center [327, 526] width 434 height 15
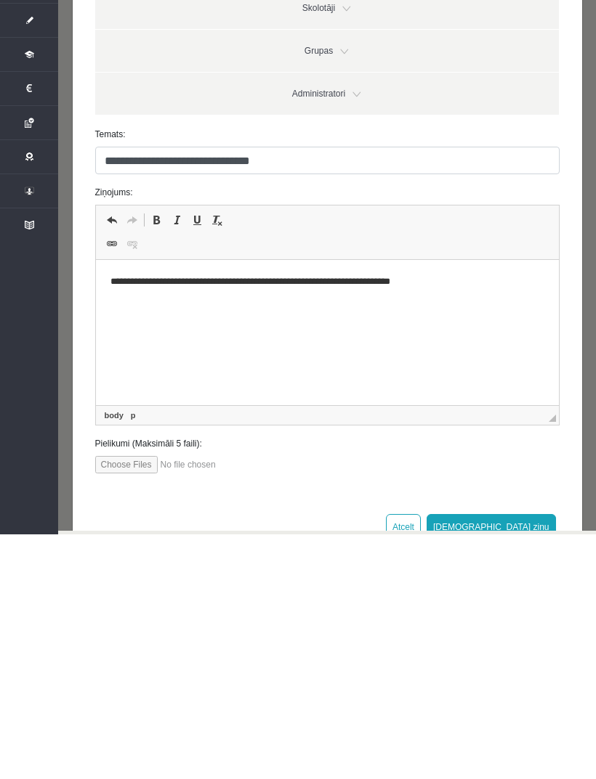
click at [533, 521] on button "[DEMOGRAPHIC_DATA] ziņu" at bounding box center [490, 527] width 129 height 26
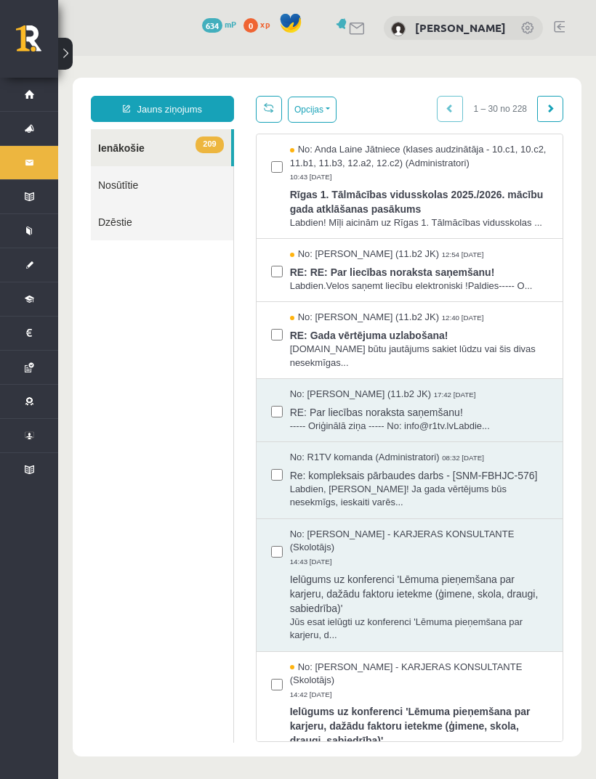
scroll to position [0, 0]
click at [524, 216] on span "Labdien! Mīļi aicinām uz Rīgas 1. Tālmācības vidusskolas ..." at bounding box center [419, 223] width 258 height 14
click at [522, 221] on span "Labdien! Mīļi aicinām uz Rīgas 1. Tālmācības vidusskolas ..." at bounding box center [419, 223] width 258 height 14
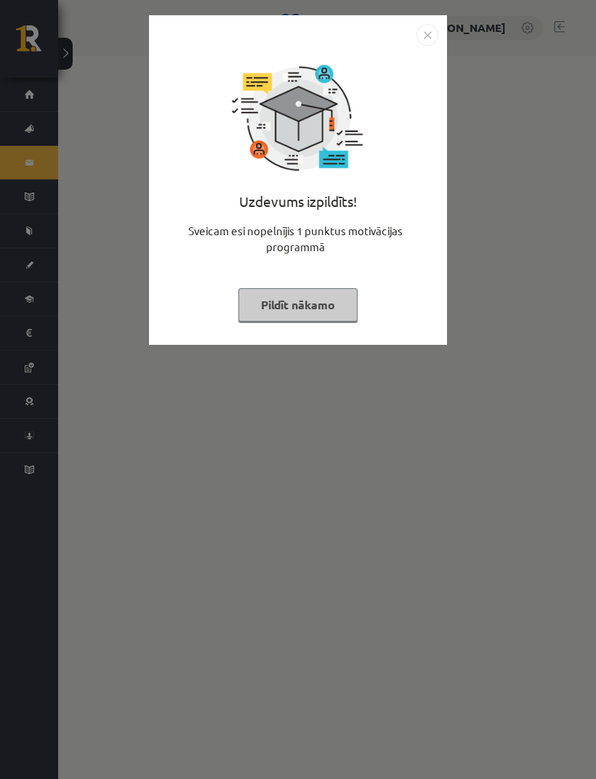
click at [330, 294] on button "Pildīt nākamo" at bounding box center [297, 304] width 119 height 33
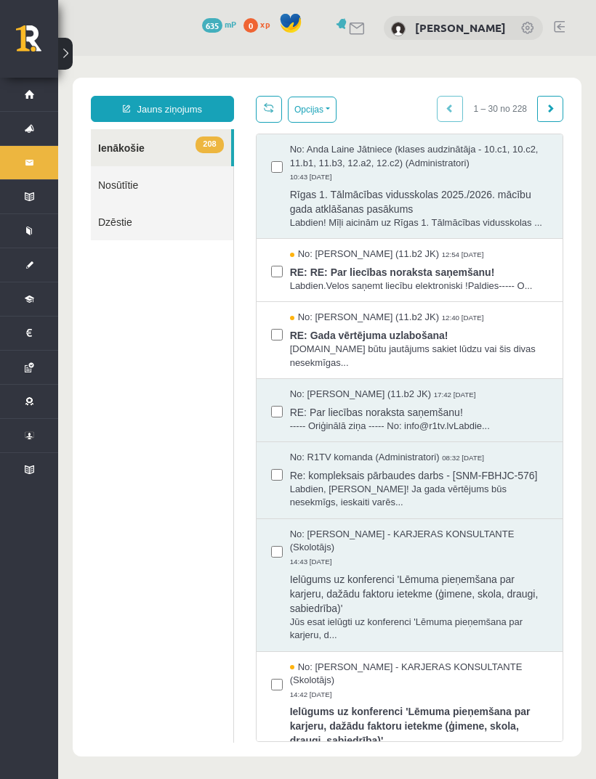
click at [142, 184] on link "Nosūtītie" at bounding box center [162, 184] width 142 height 37
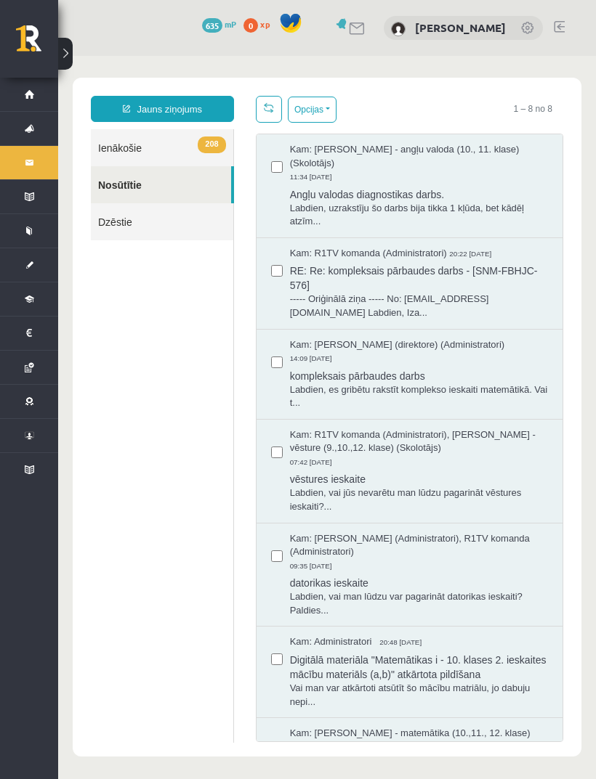
click at [509, 184] on span "Angļu valodas diagnostikas darbs." at bounding box center [419, 193] width 258 height 18
click at [23, 102] on link "Sākums" at bounding box center [29, 94] width 58 height 33
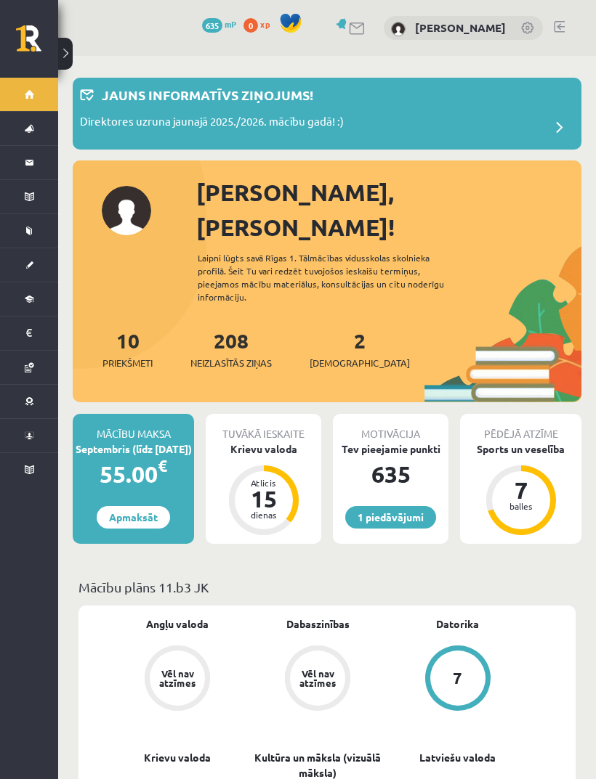
click at [68, 58] on button at bounding box center [65, 54] width 15 height 32
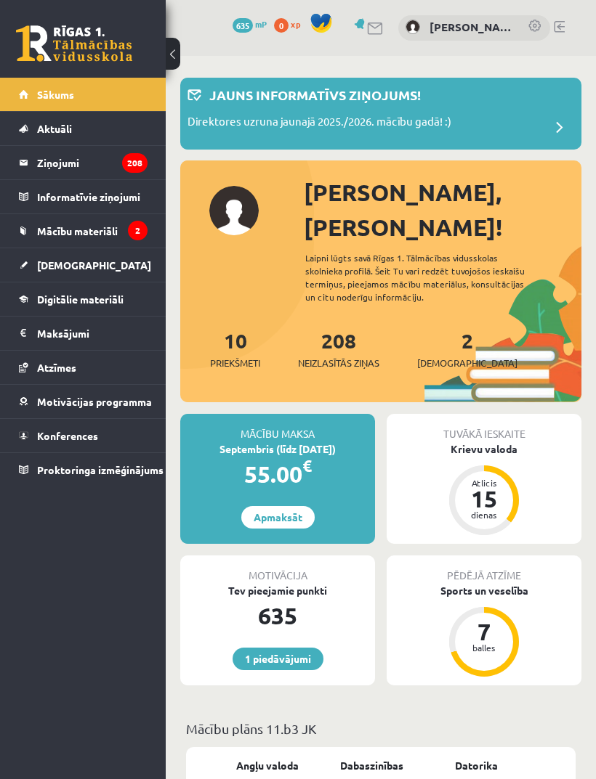
click at [65, 272] on link "[DEMOGRAPHIC_DATA]" at bounding box center [83, 264] width 129 height 33
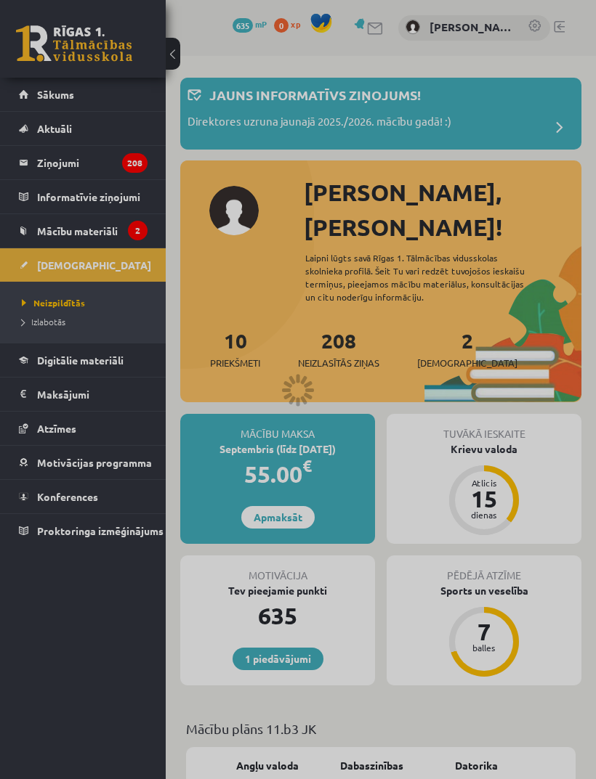
click at [49, 322] on div at bounding box center [298, 389] width 596 height 779
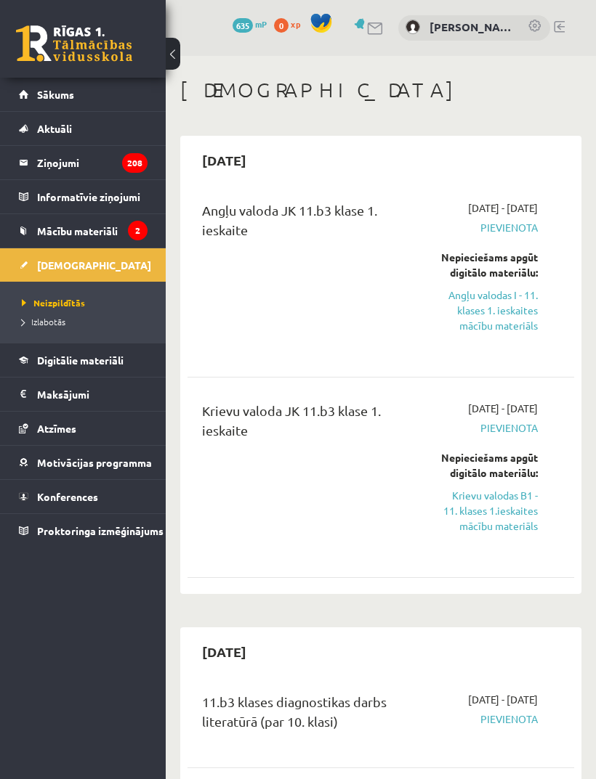
click at [33, 322] on span "Izlabotās" at bounding box center [44, 322] width 44 height 12
